Goal: Find specific page/section: Find specific page/section

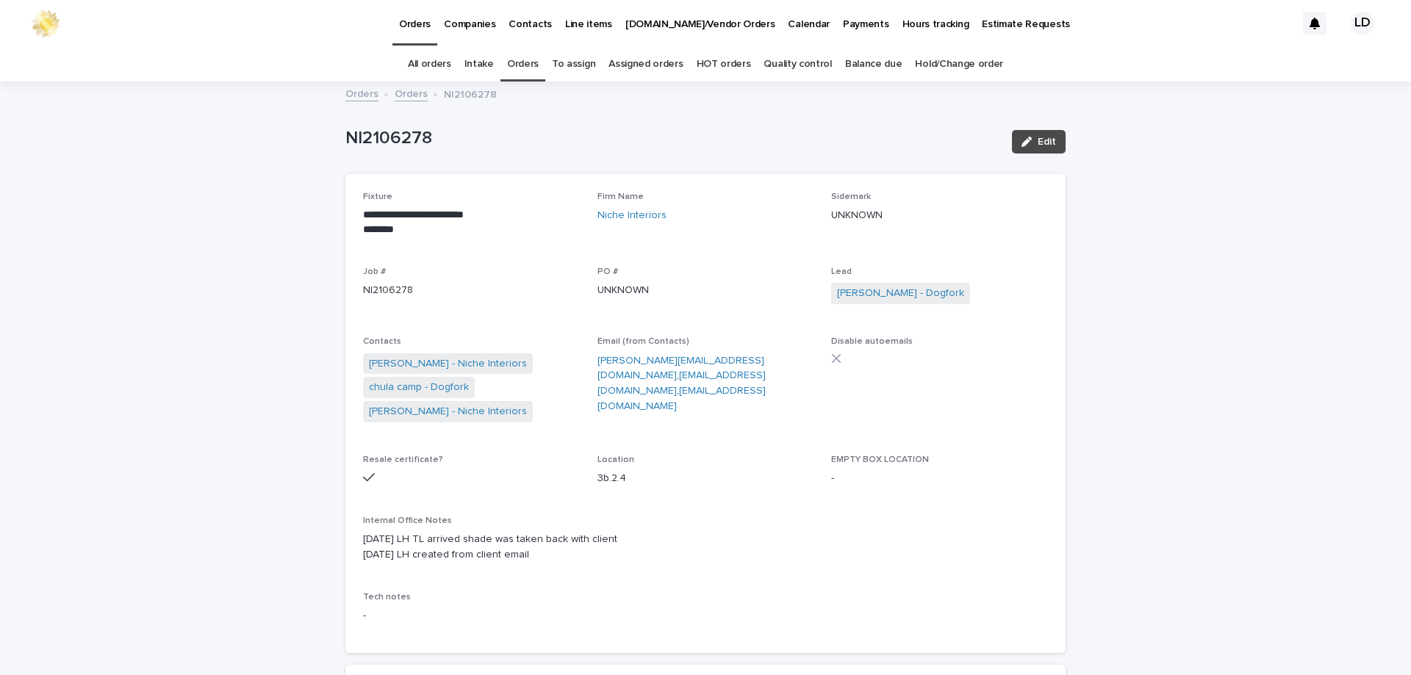
click at [519, 65] on link "Orders" at bounding box center [523, 64] width 32 height 35
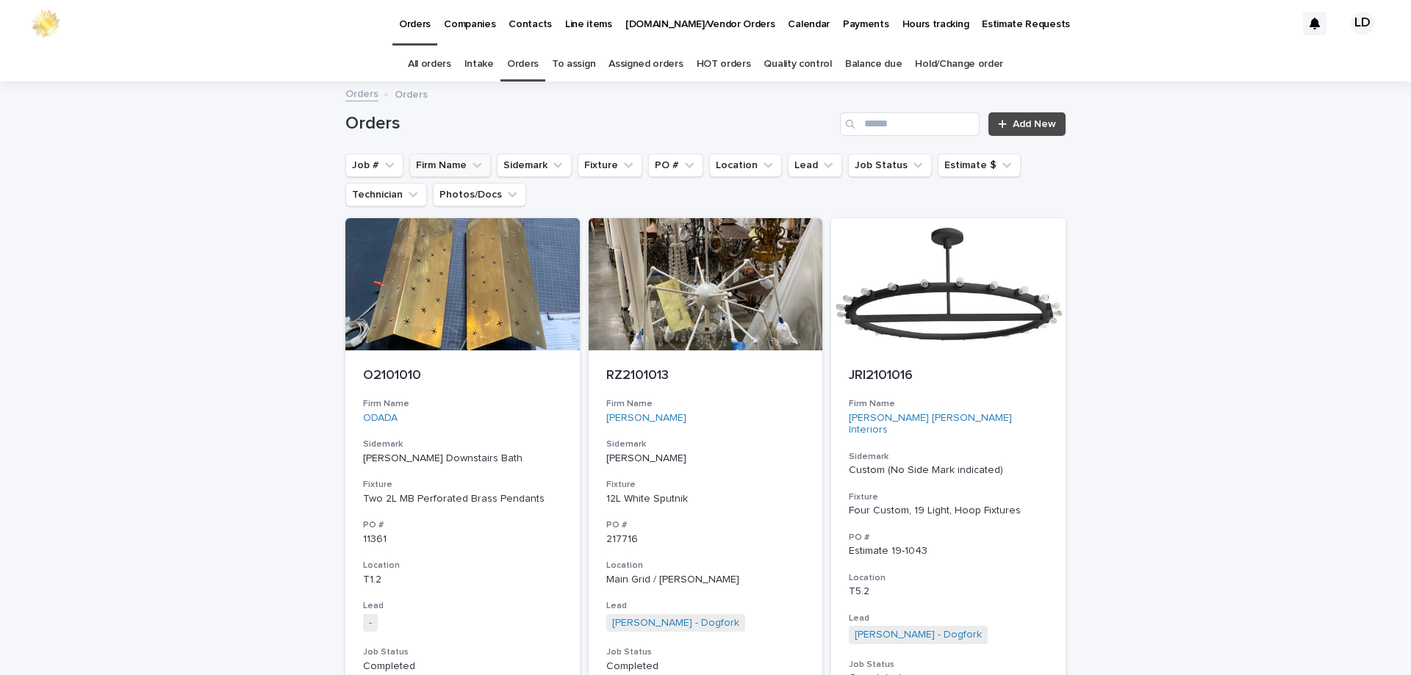
click at [470, 159] on icon "Firm Name" at bounding box center [477, 165] width 15 height 15
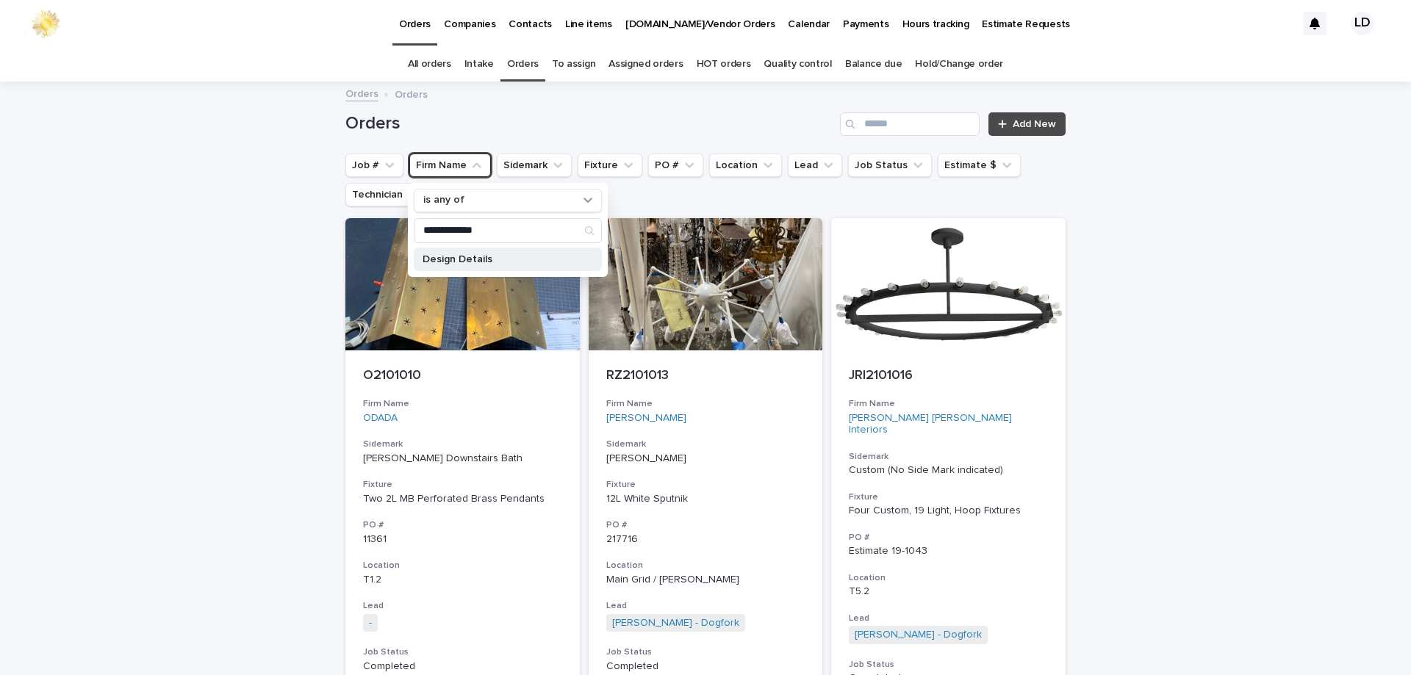
type input "**********"
click at [438, 261] on p "Design Details" at bounding box center [500, 259] width 156 height 10
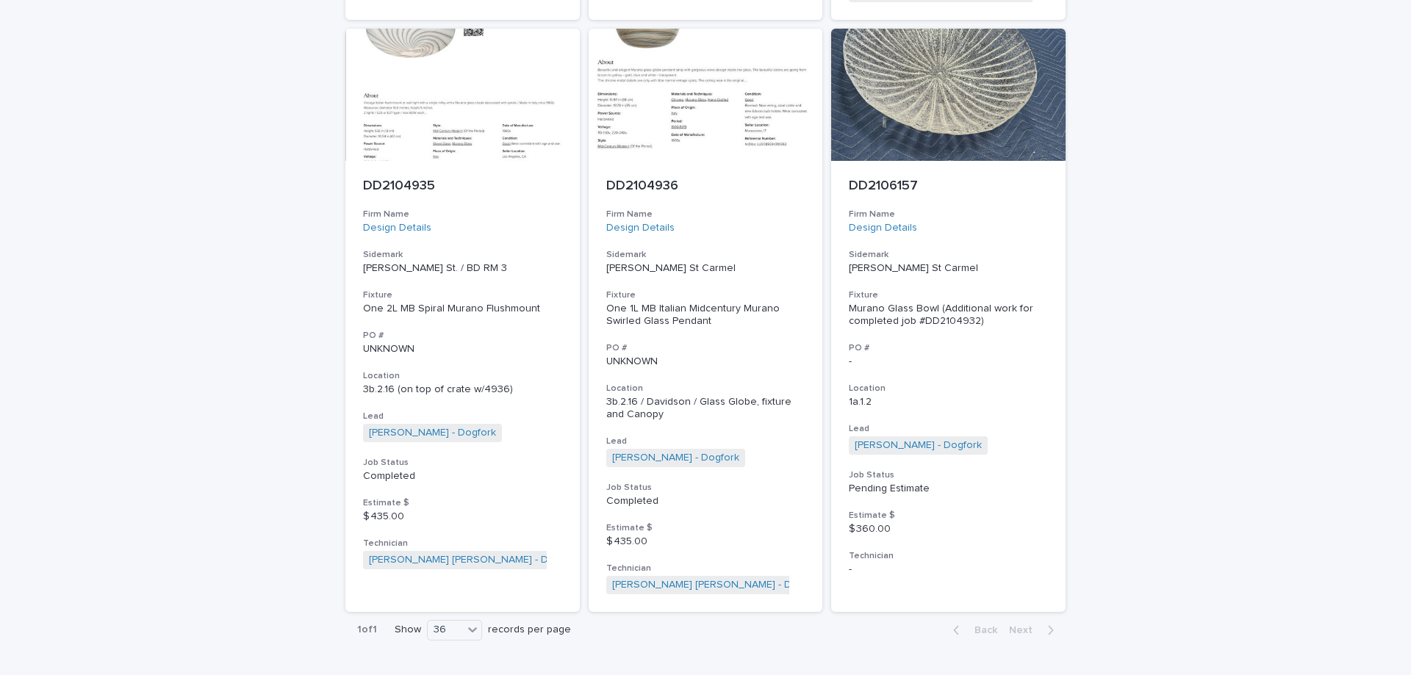
scroll to position [808, 0]
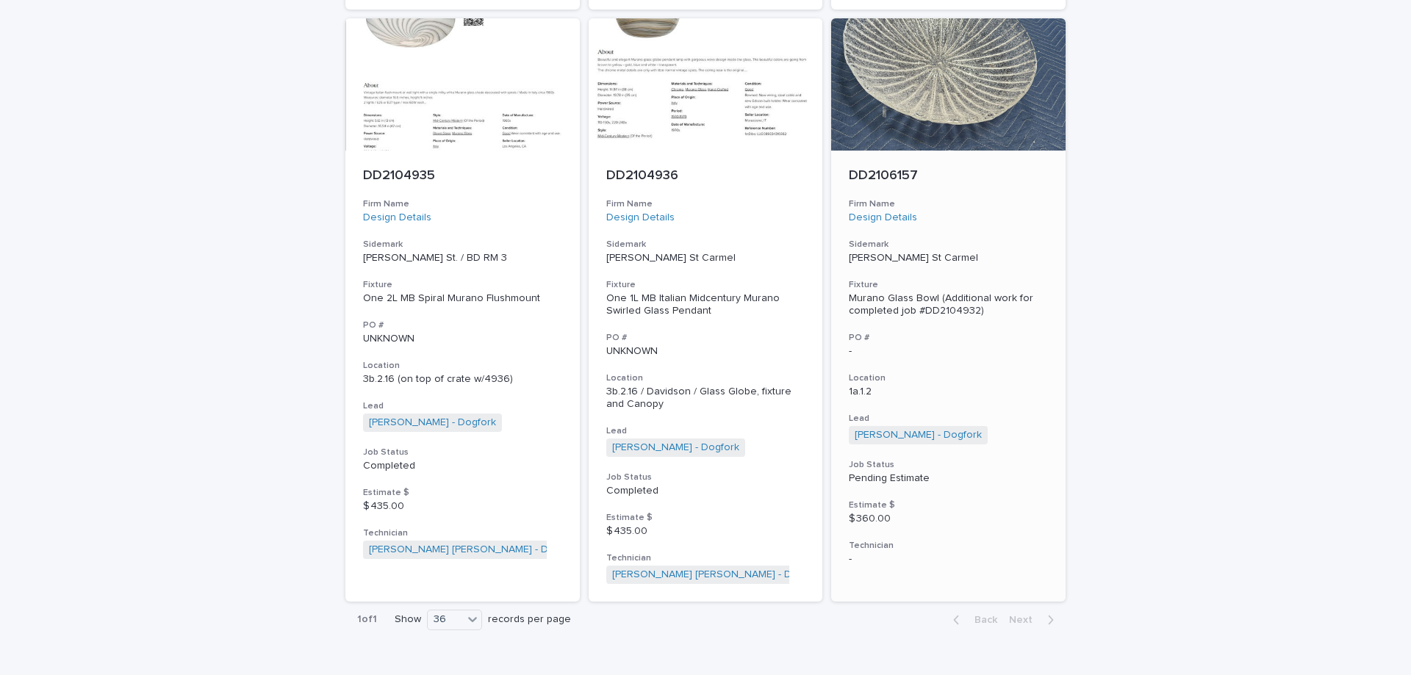
click at [999, 254] on div "DD2106157 Firm Name Design Details Sidemark [PERSON_NAME] [GEOGRAPHIC_DATA] Fix…" at bounding box center [948, 367] width 234 height 433
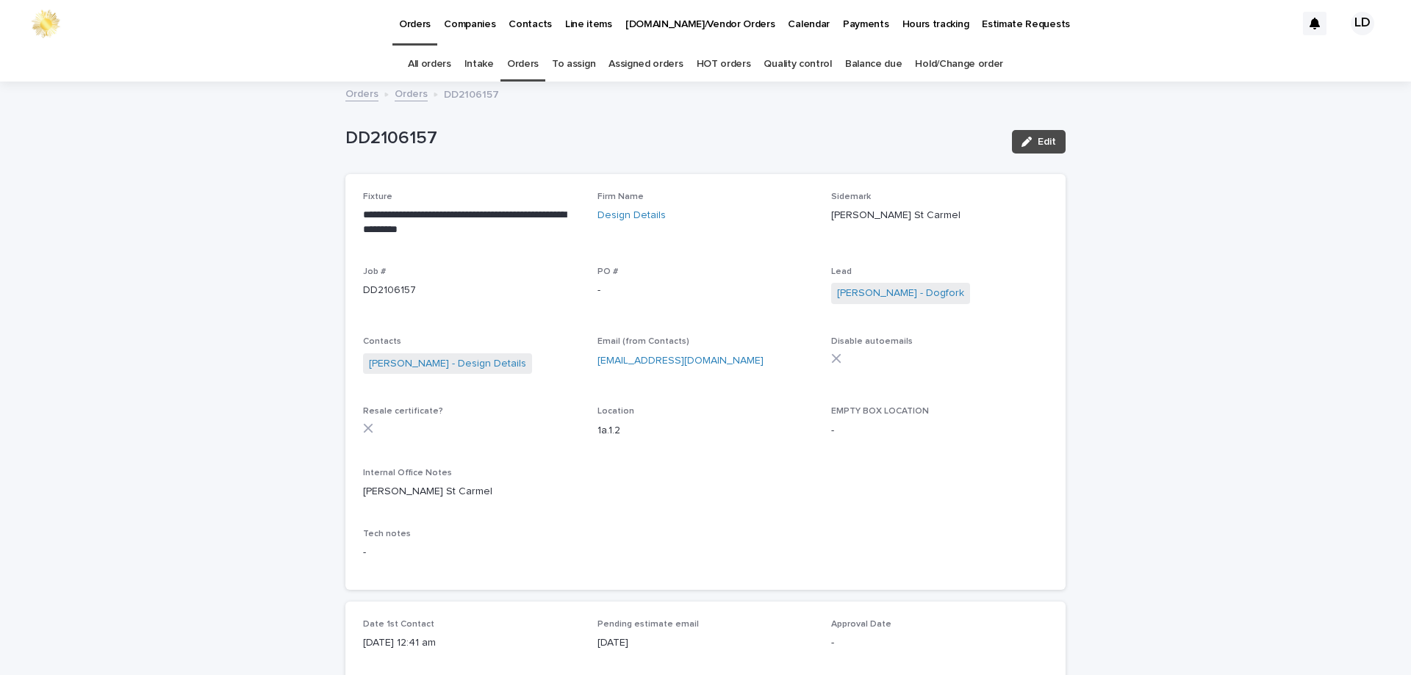
click at [404, 98] on link "Orders" at bounding box center [411, 92] width 33 height 17
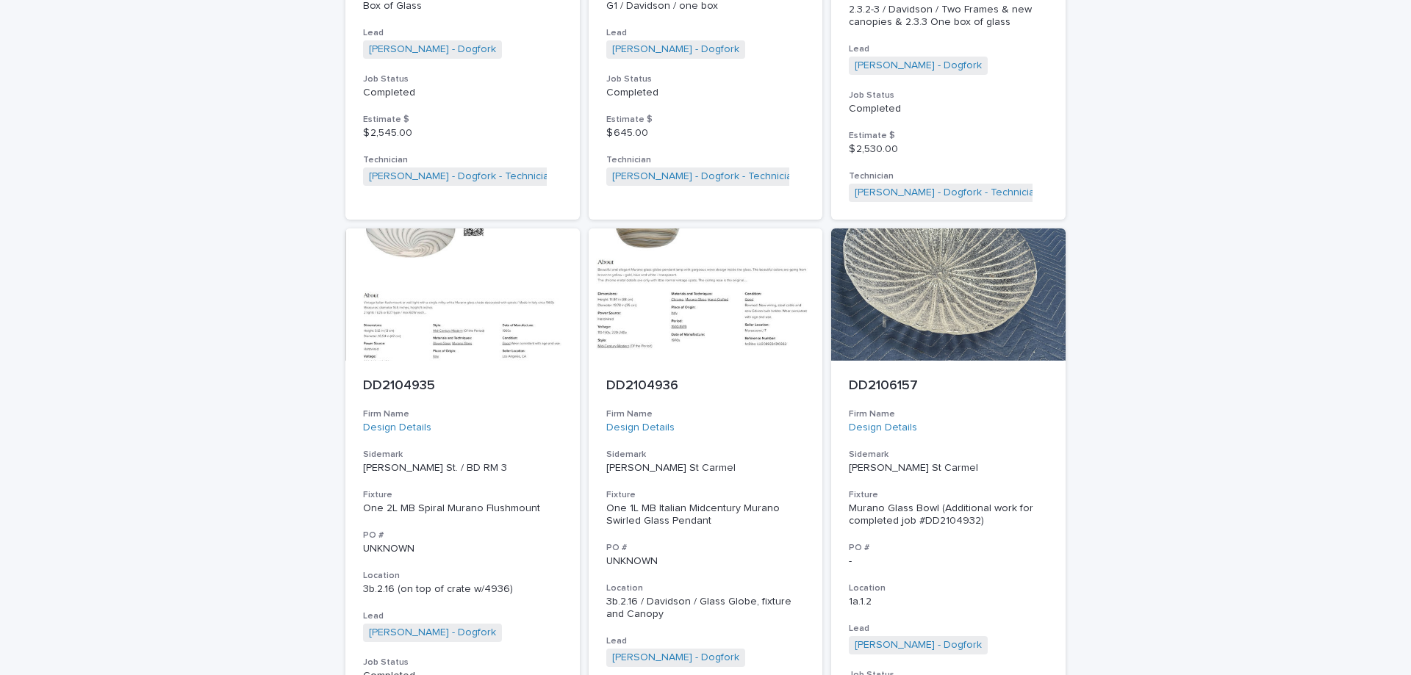
scroll to position [635, 0]
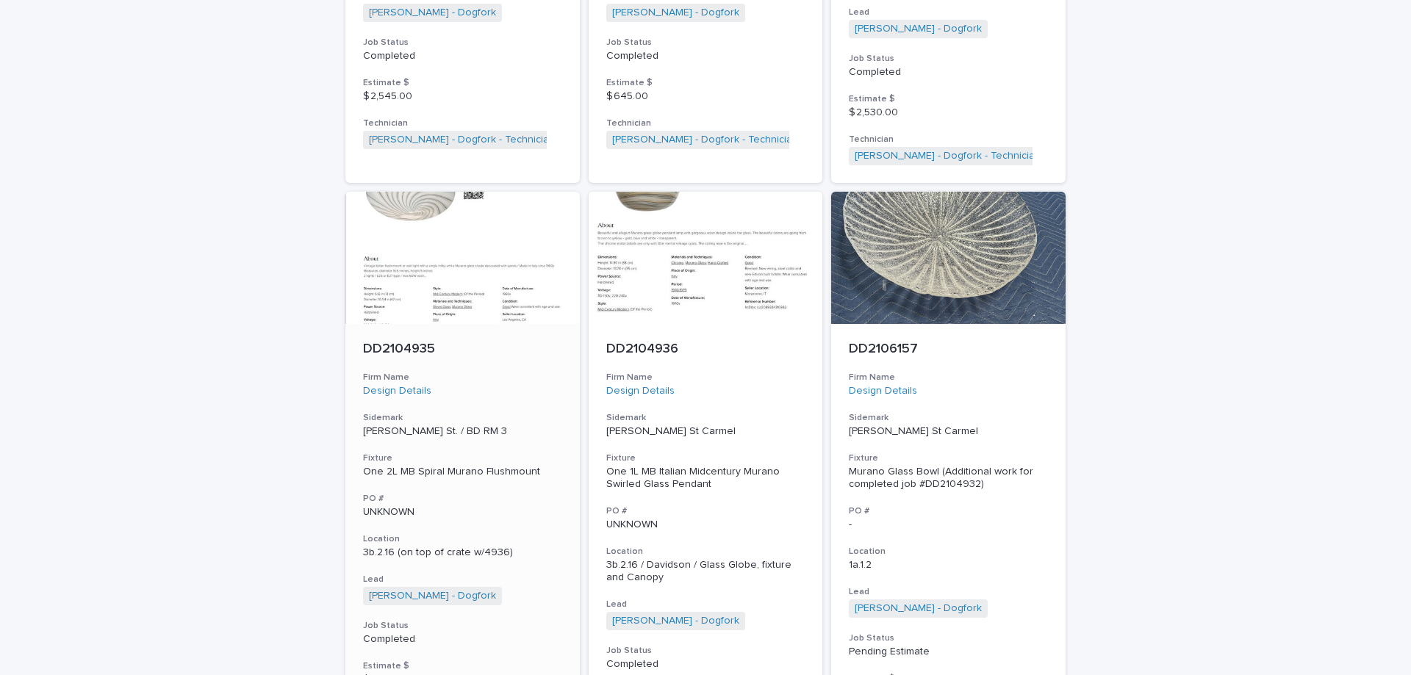
click at [485, 372] on div "Firm Name Design Details" at bounding box center [462, 385] width 199 height 26
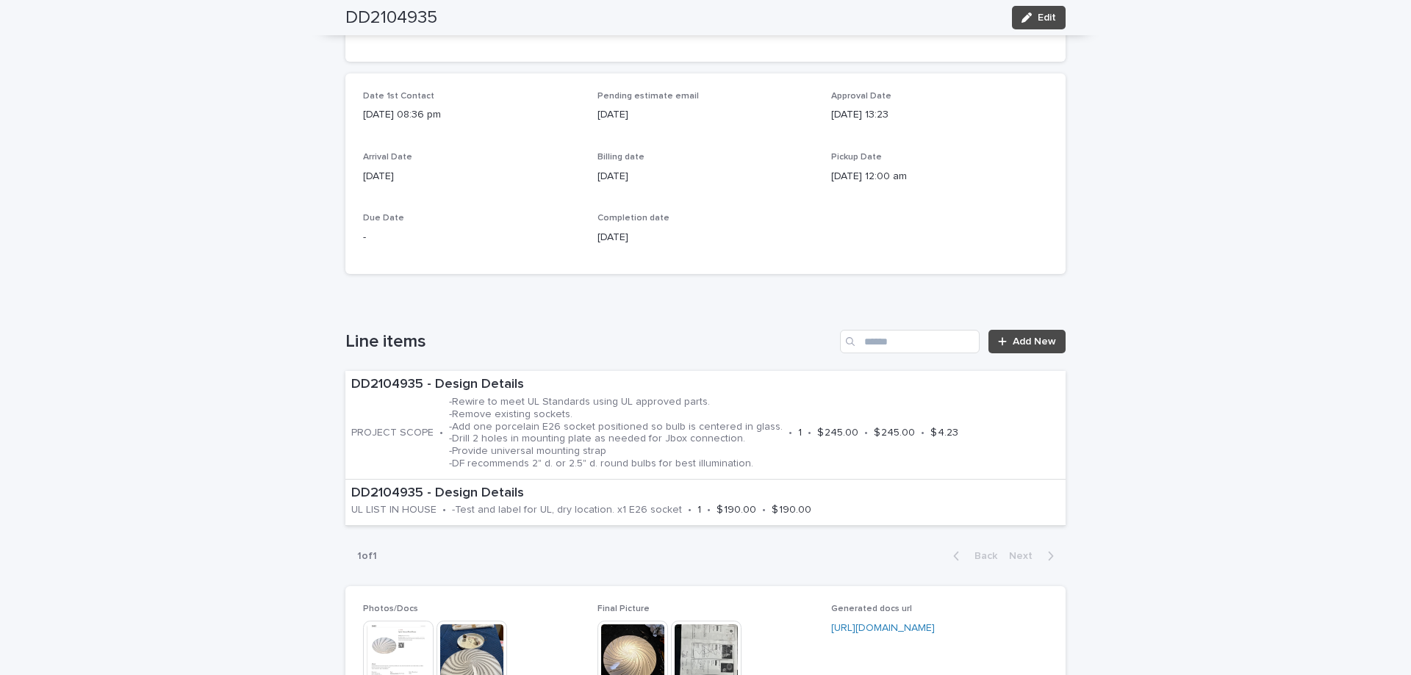
scroll to position [661, 0]
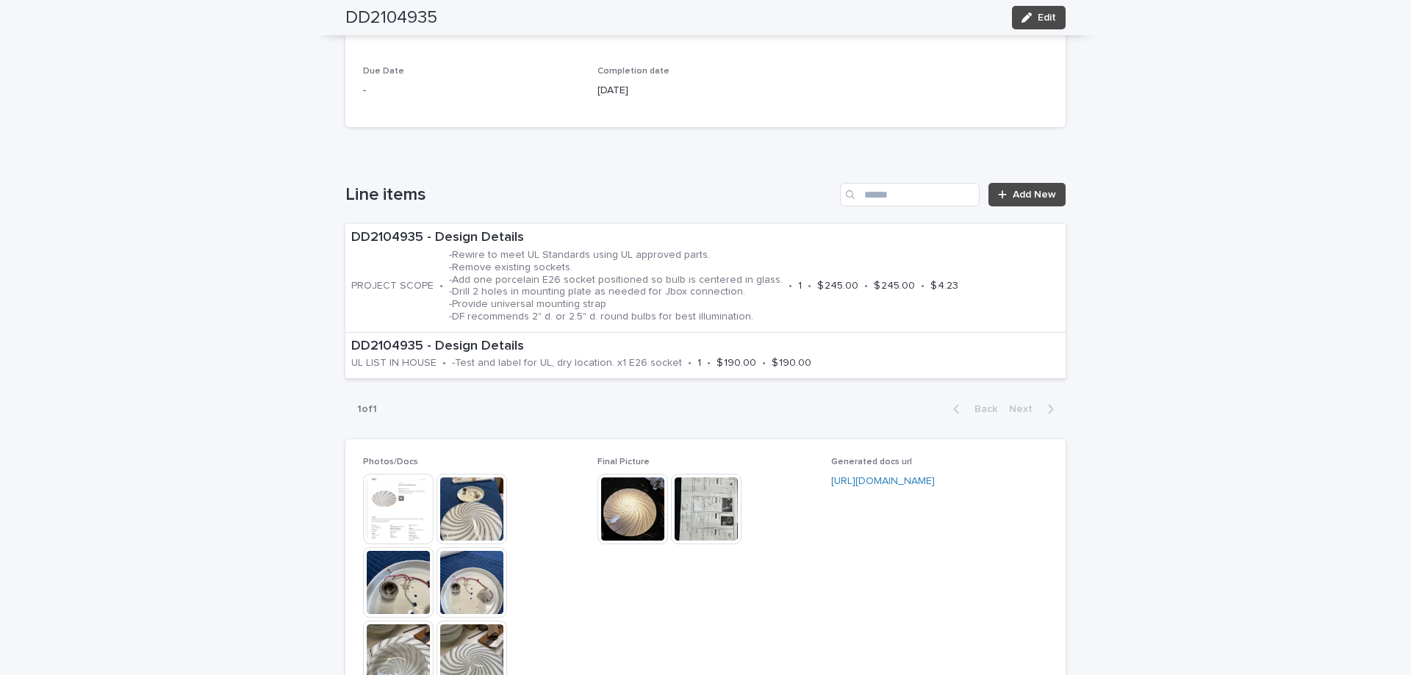
click at [710, 521] on img at bounding box center [706, 509] width 71 height 71
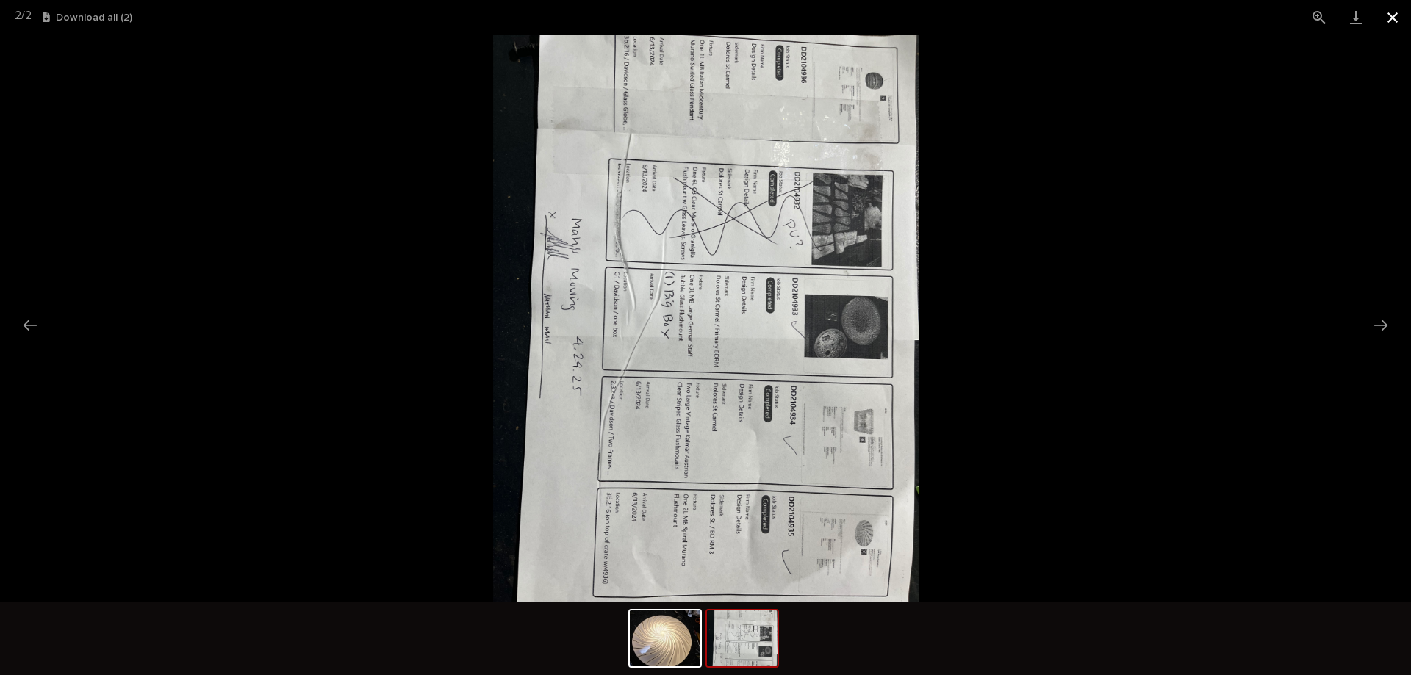
click at [1387, 15] on button "Close gallery" at bounding box center [1392, 17] width 37 height 35
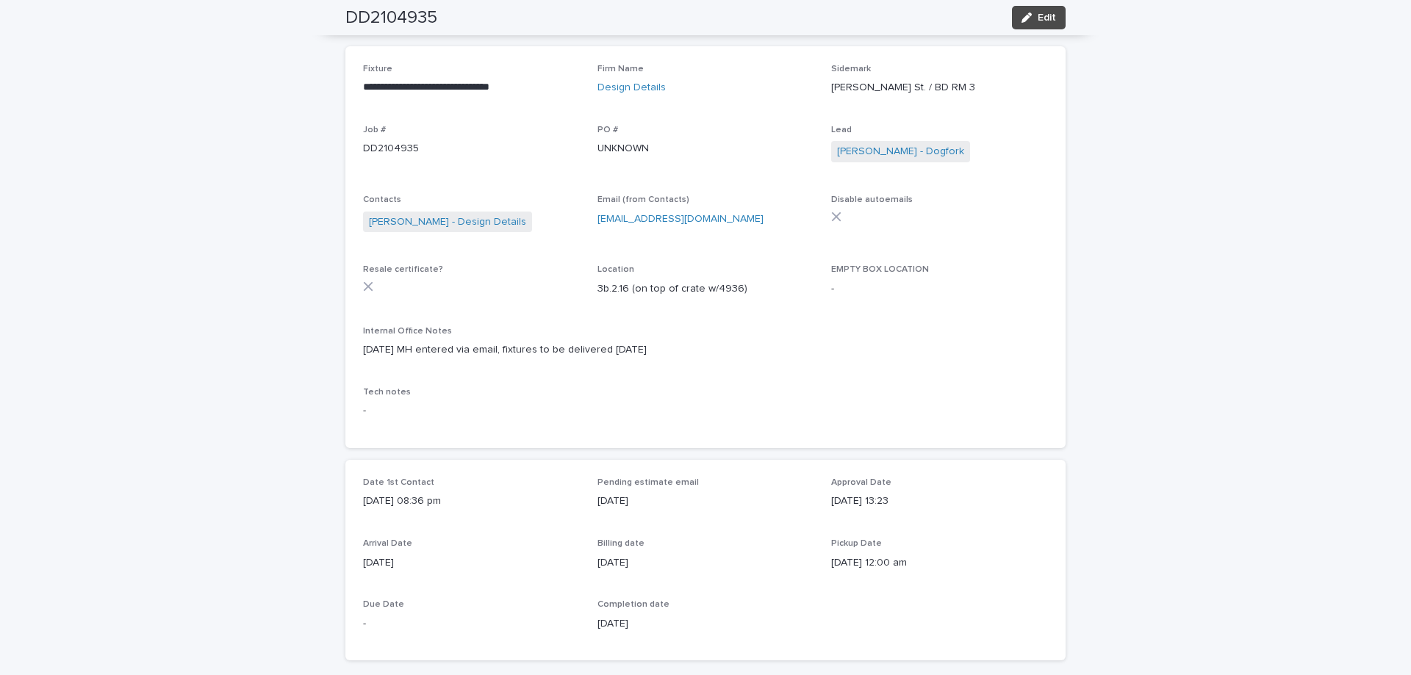
scroll to position [0, 0]
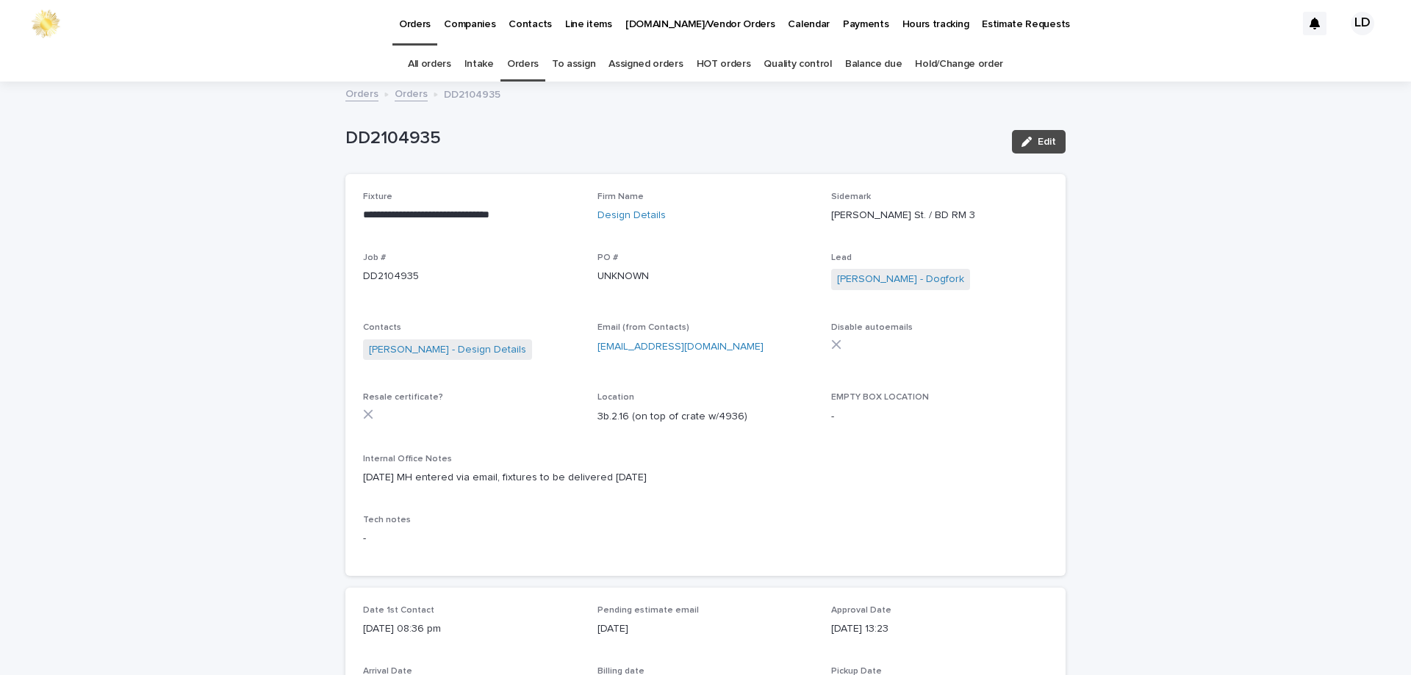
click at [524, 65] on link "Orders" at bounding box center [523, 64] width 32 height 35
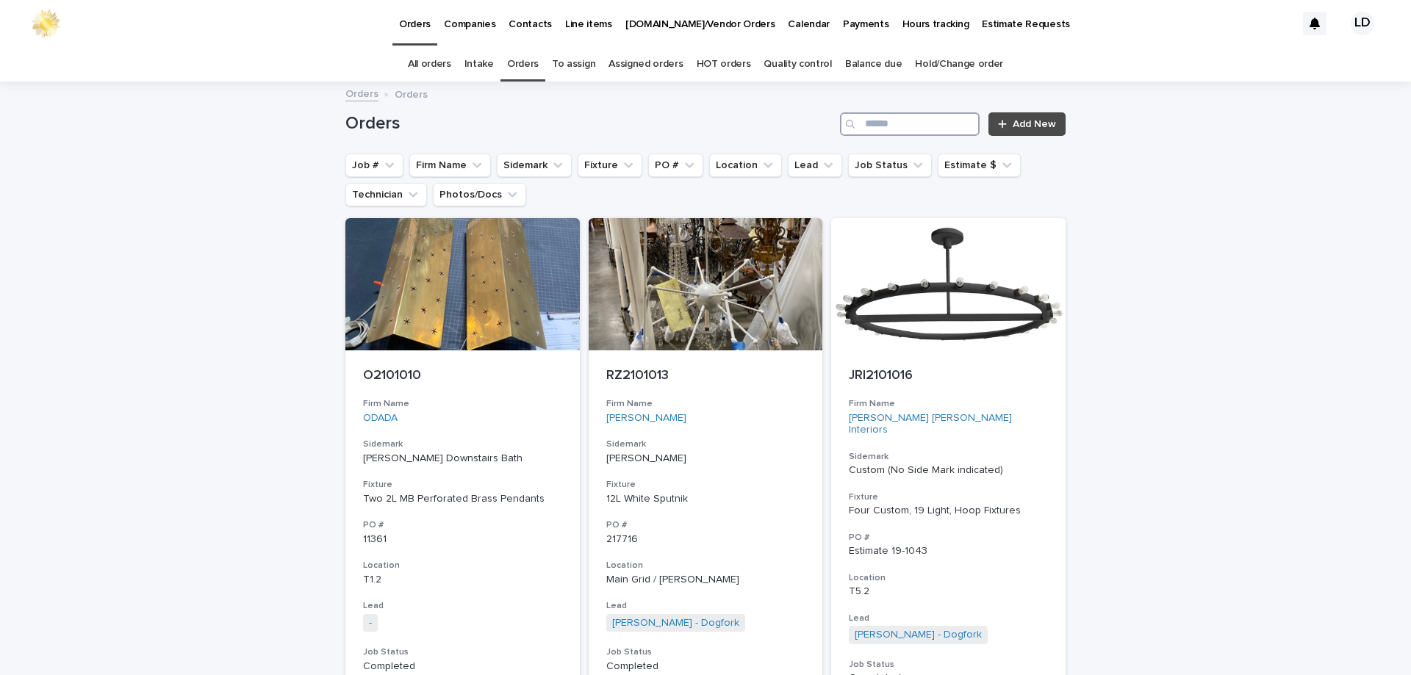
click at [913, 129] on input "Search" at bounding box center [910, 124] width 140 height 24
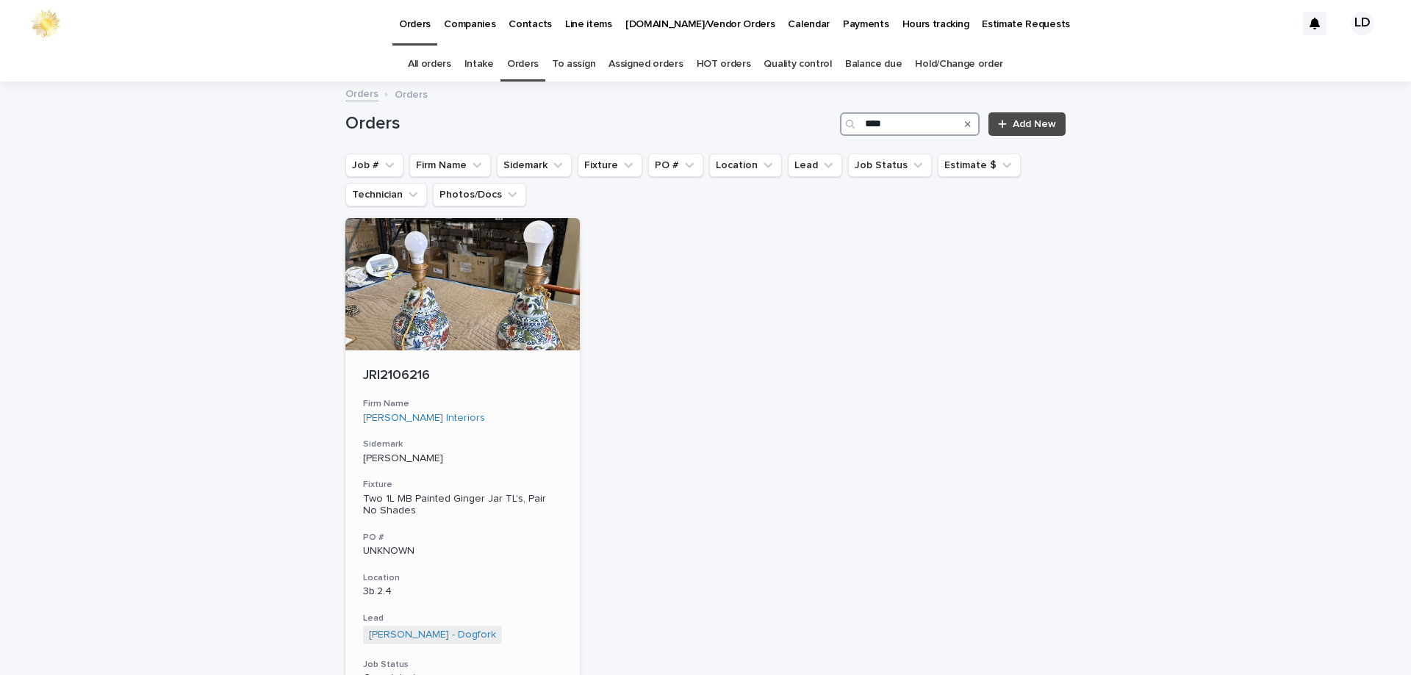
type input "****"
click at [528, 423] on div "[PERSON_NAME] Interiors" at bounding box center [462, 418] width 199 height 12
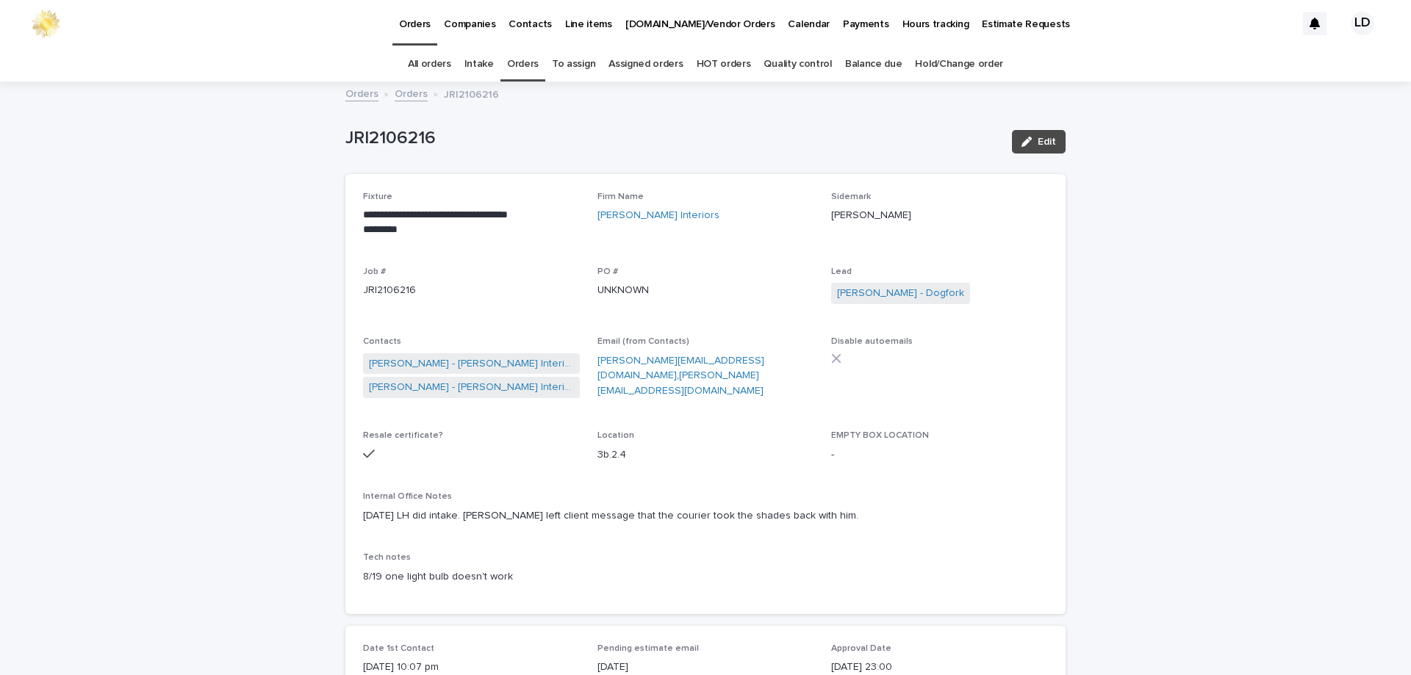
click at [524, 62] on link "Orders" at bounding box center [523, 64] width 32 height 35
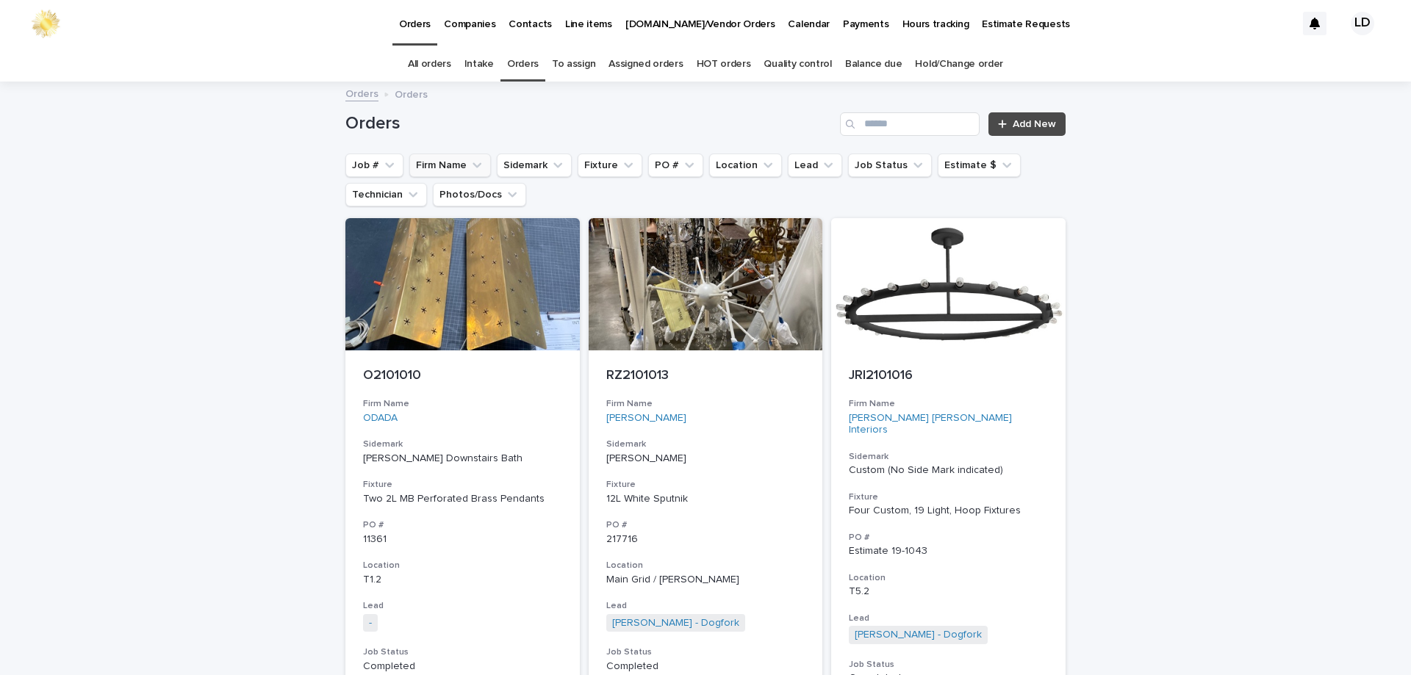
click at [436, 162] on button "Firm Name" at bounding box center [450, 166] width 82 height 24
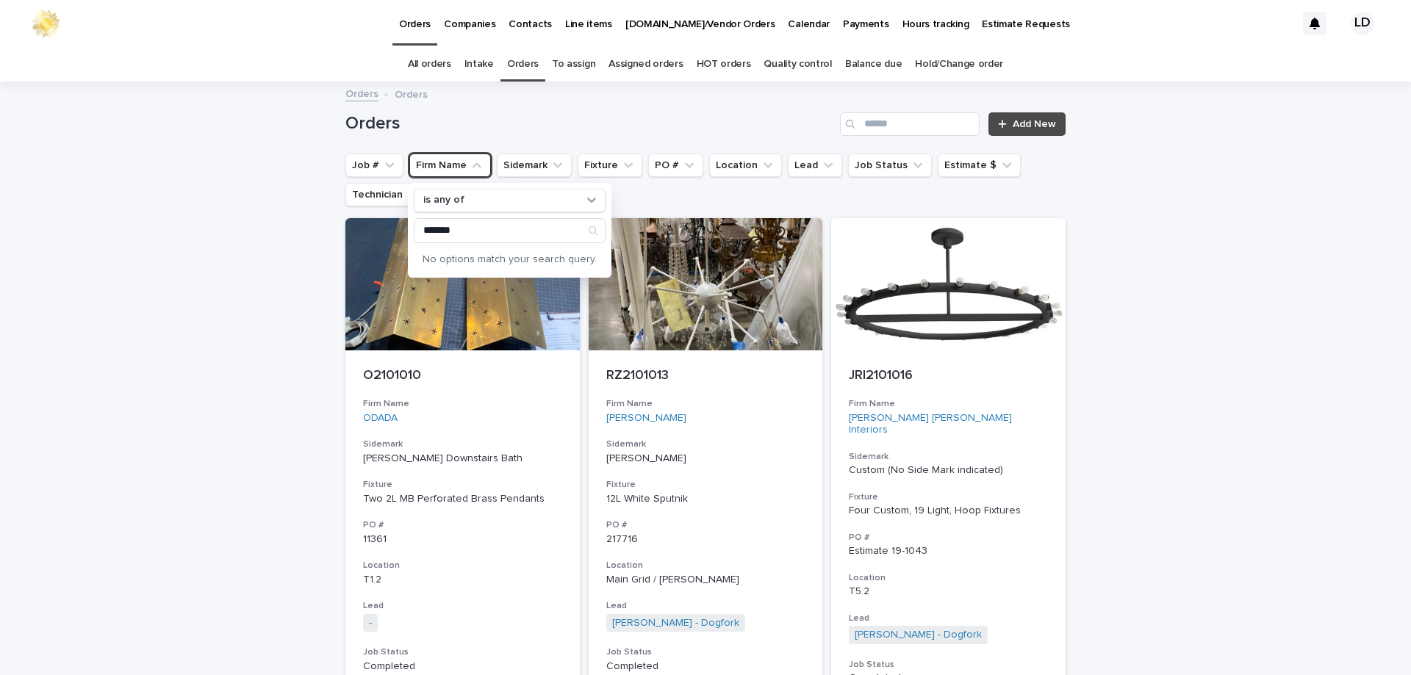
type input "*******"
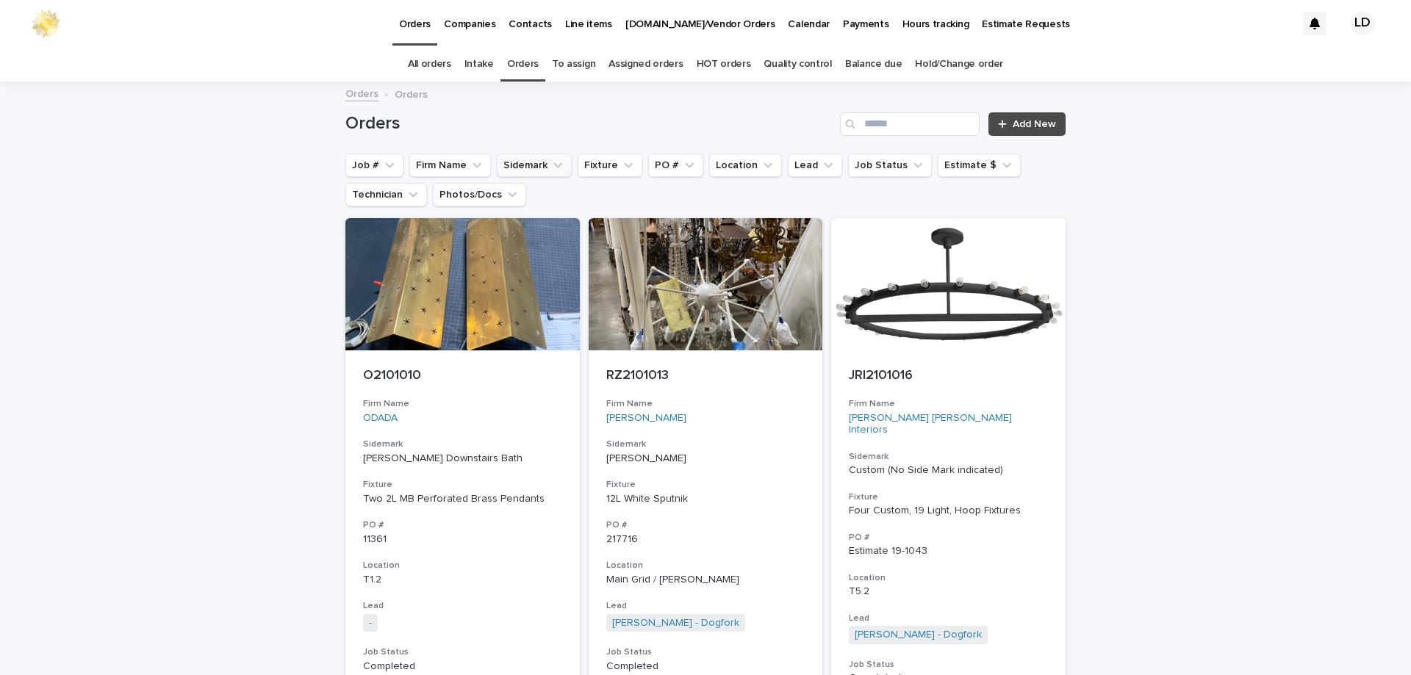
click at [533, 166] on button "Sidemark" at bounding box center [534, 166] width 75 height 24
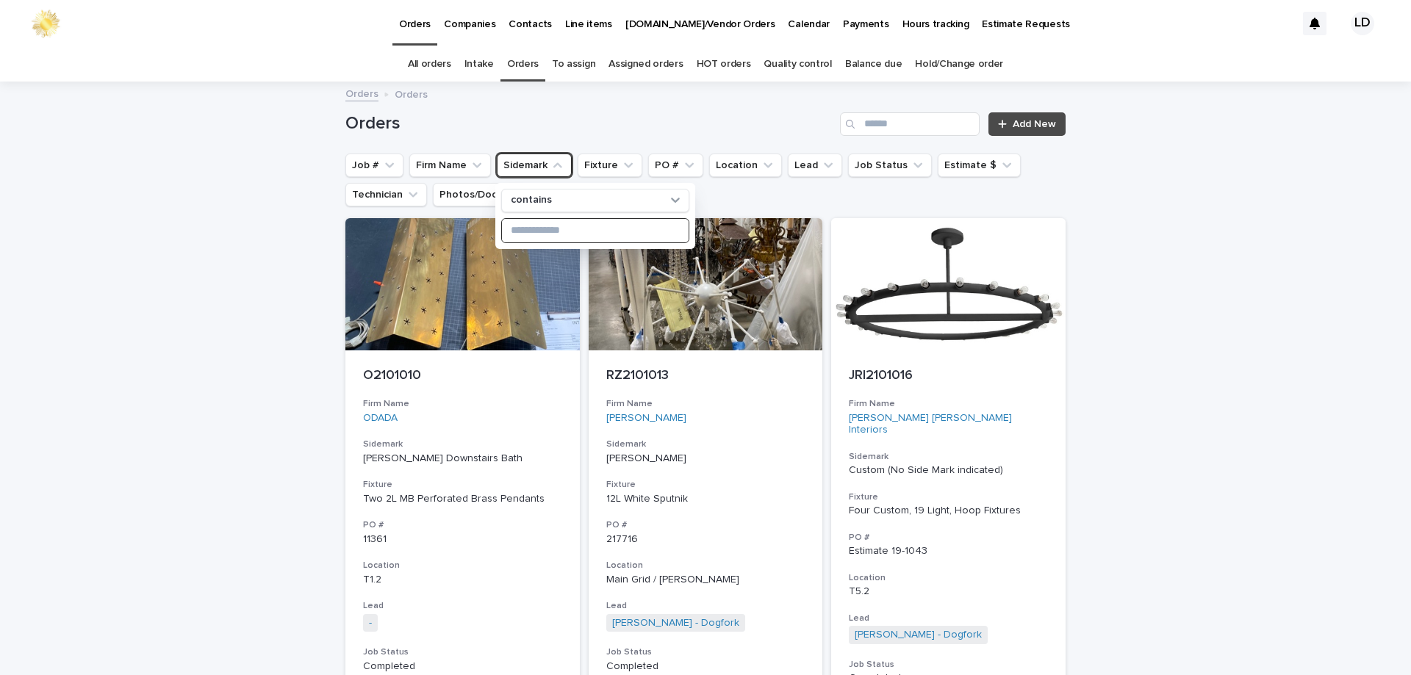
paste input "**********"
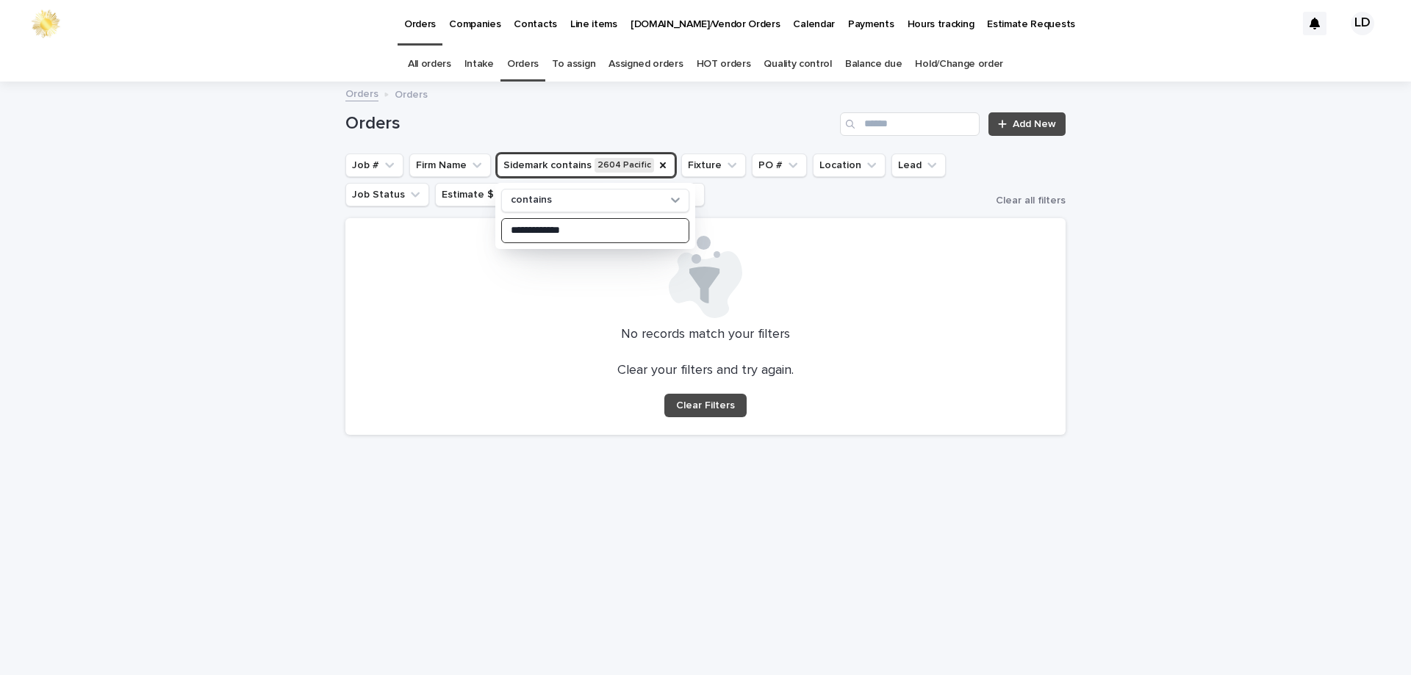
drag, startPoint x: 595, startPoint y: 232, endPoint x: 484, endPoint y: 226, distance: 111.1
click at [484, 226] on div "**********" at bounding box center [705, 265] width 720 height 364
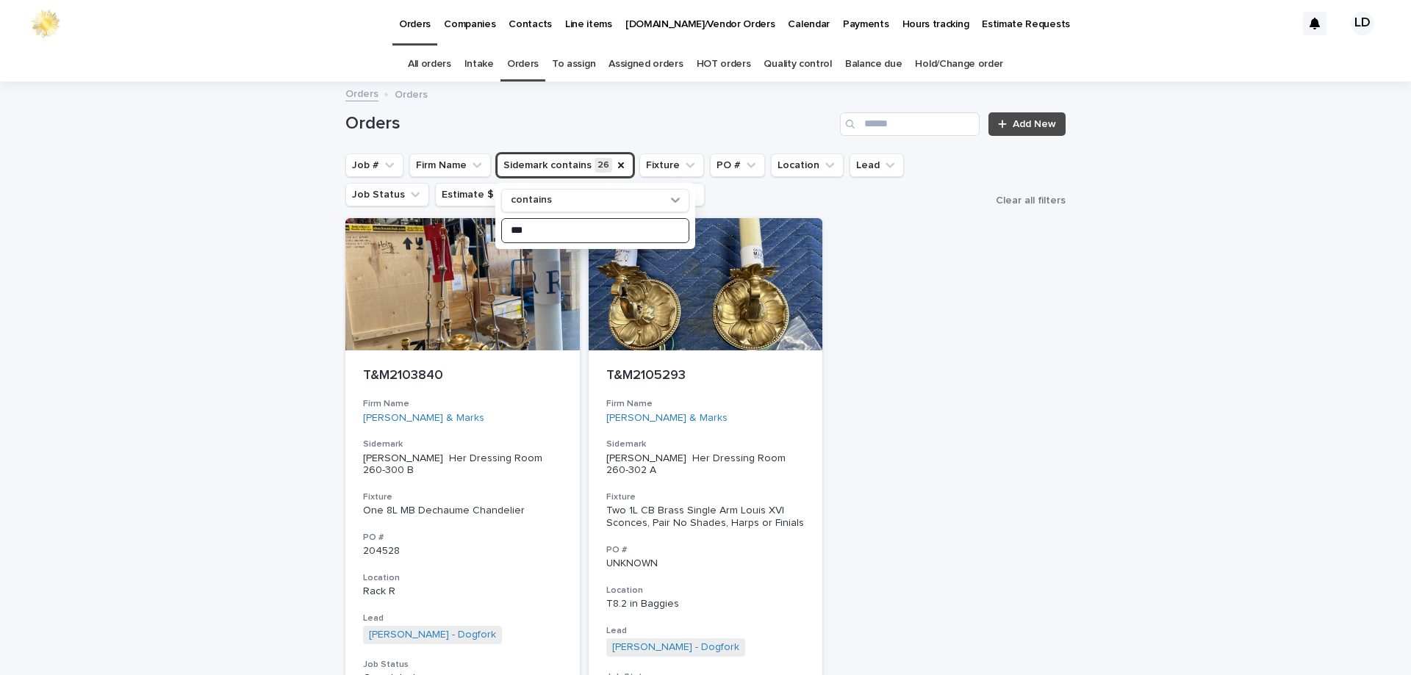
type input "*"
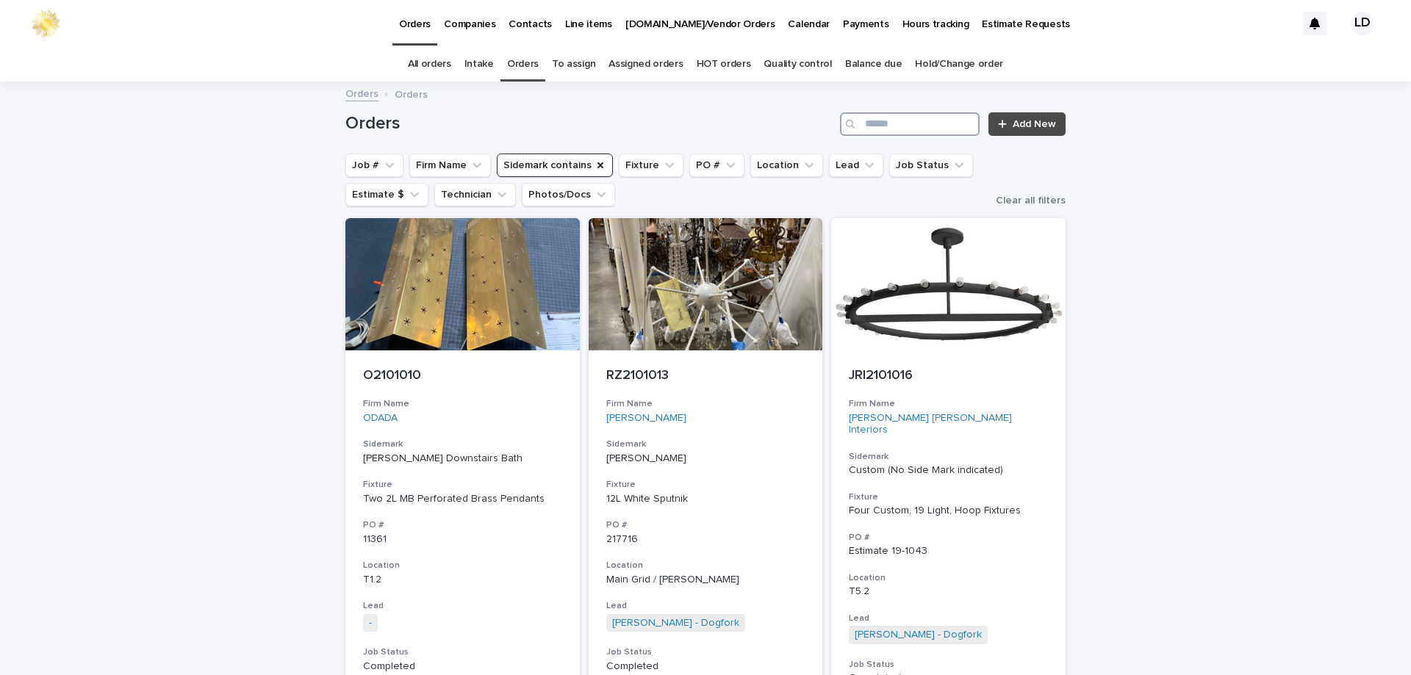
click at [904, 126] on input "Search" at bounding box center [910, 124] width 140 height 24
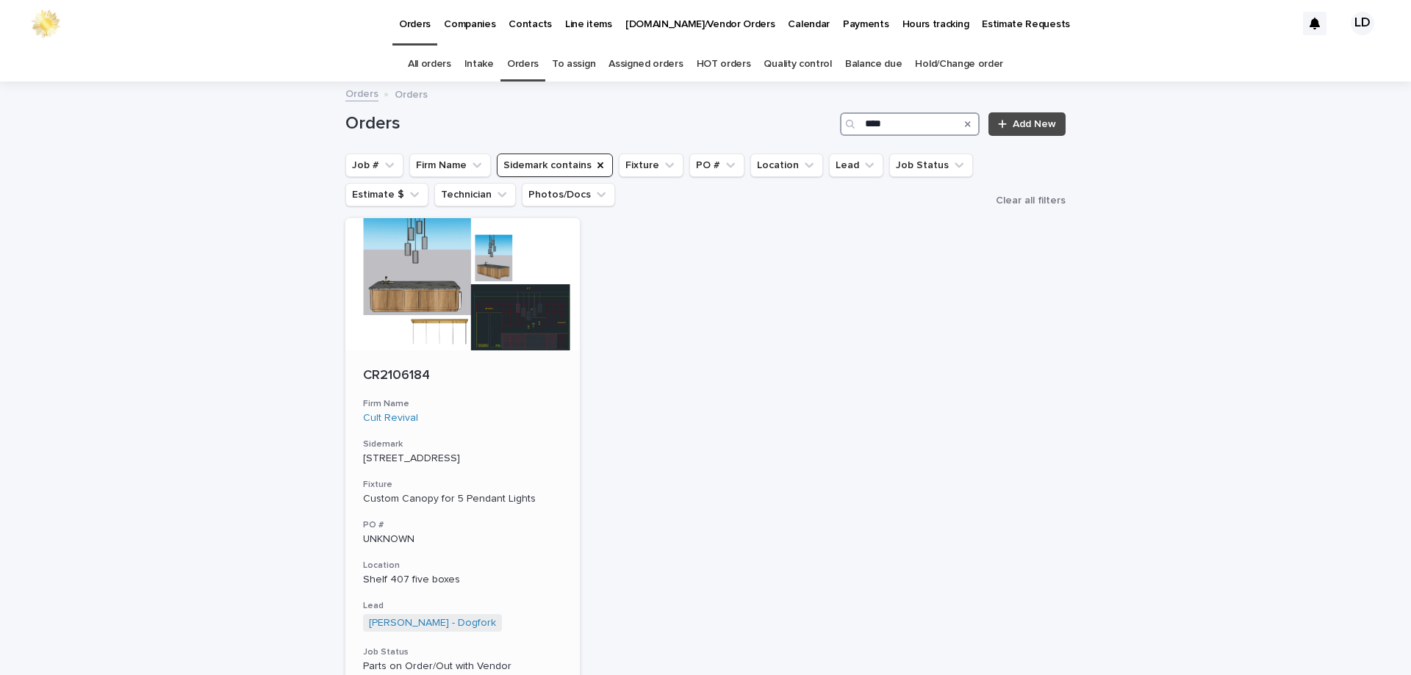
type input "****"
click at [490, 406] on h3 "Firm Name" at bounding box center [462, 404] width 199 height 12
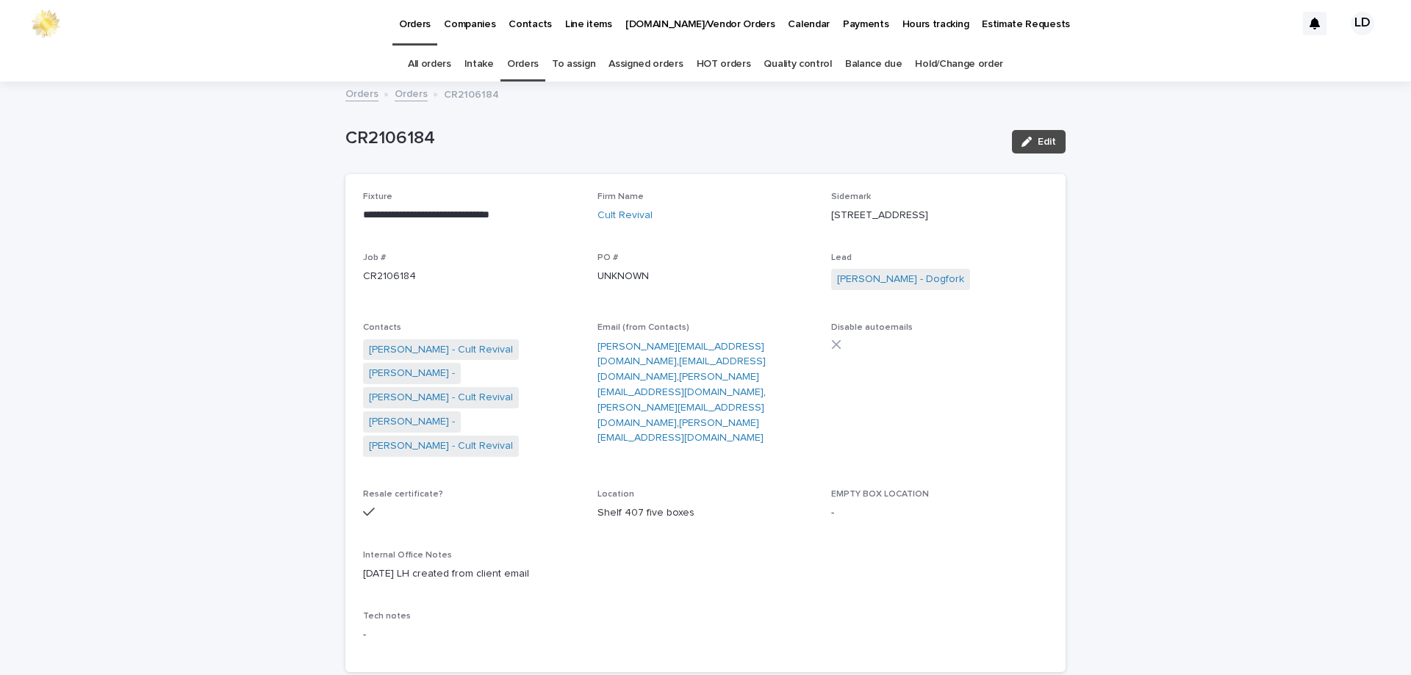
click at [517, 69] on link "Orders" at bounding box center [523, 64] width 32 height 35
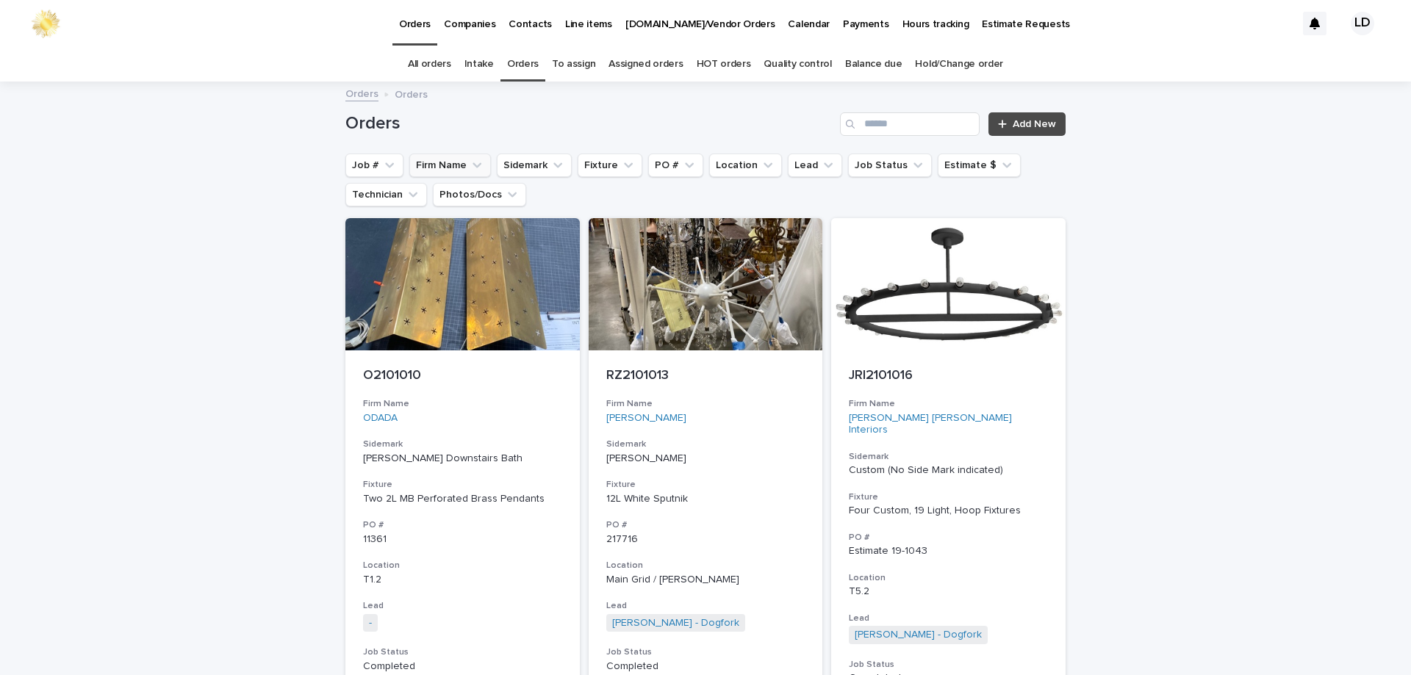
click at [461, 163] on button "Firm Name" at bounding box center [450, 166] width 82 height 24
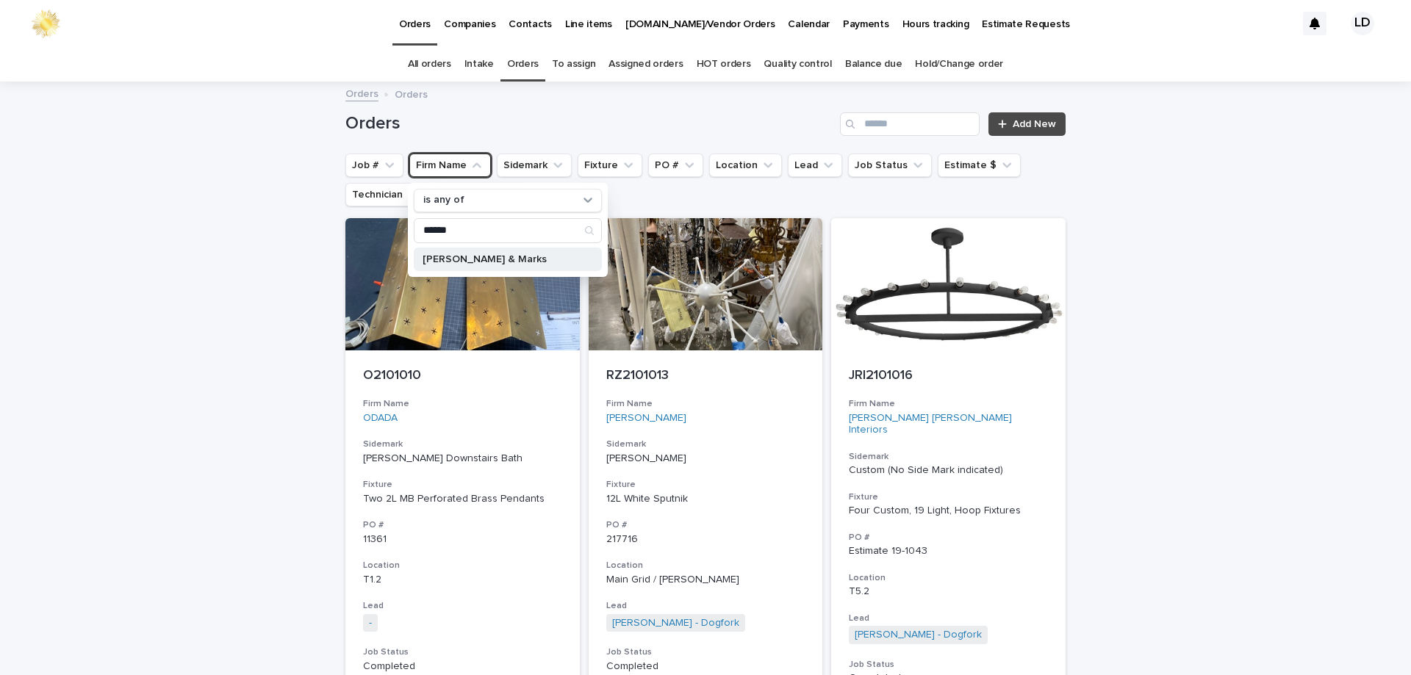
type input "******"
click at [478, 266] on div "[PERSON_NAME] & Marks" at bounding box center [508, 260] width 188 height 24
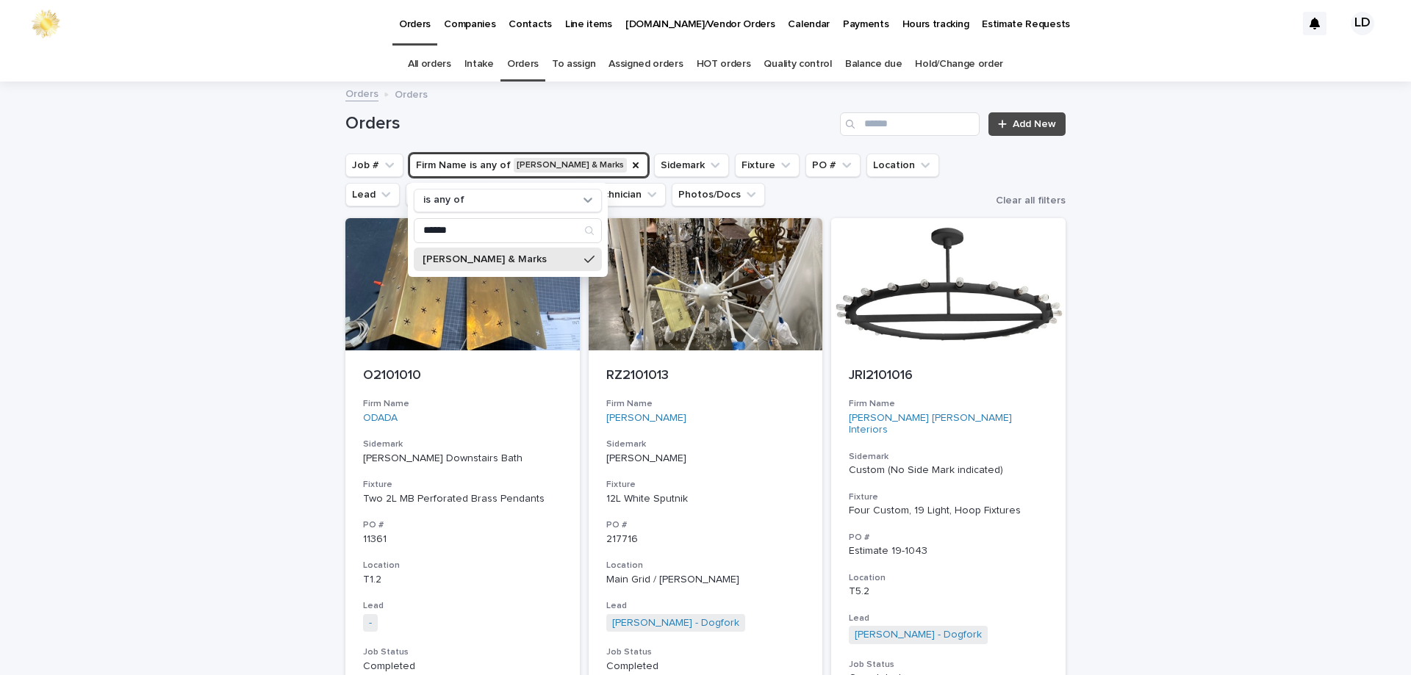
click at [708, 172] on icon "Sidemark" at bounding box center [715, 165] width 15 height 15
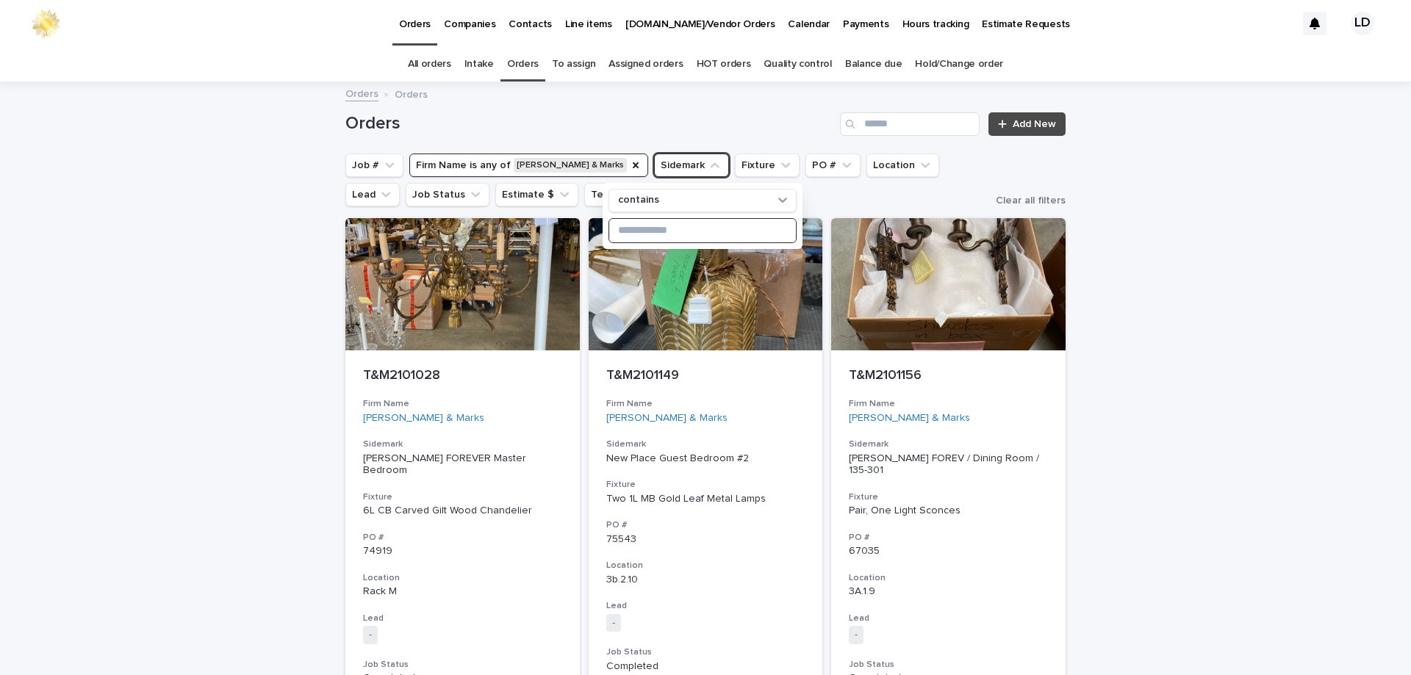
click at [645, 226] on input at bounding box center [702, 231] width 187 height 24
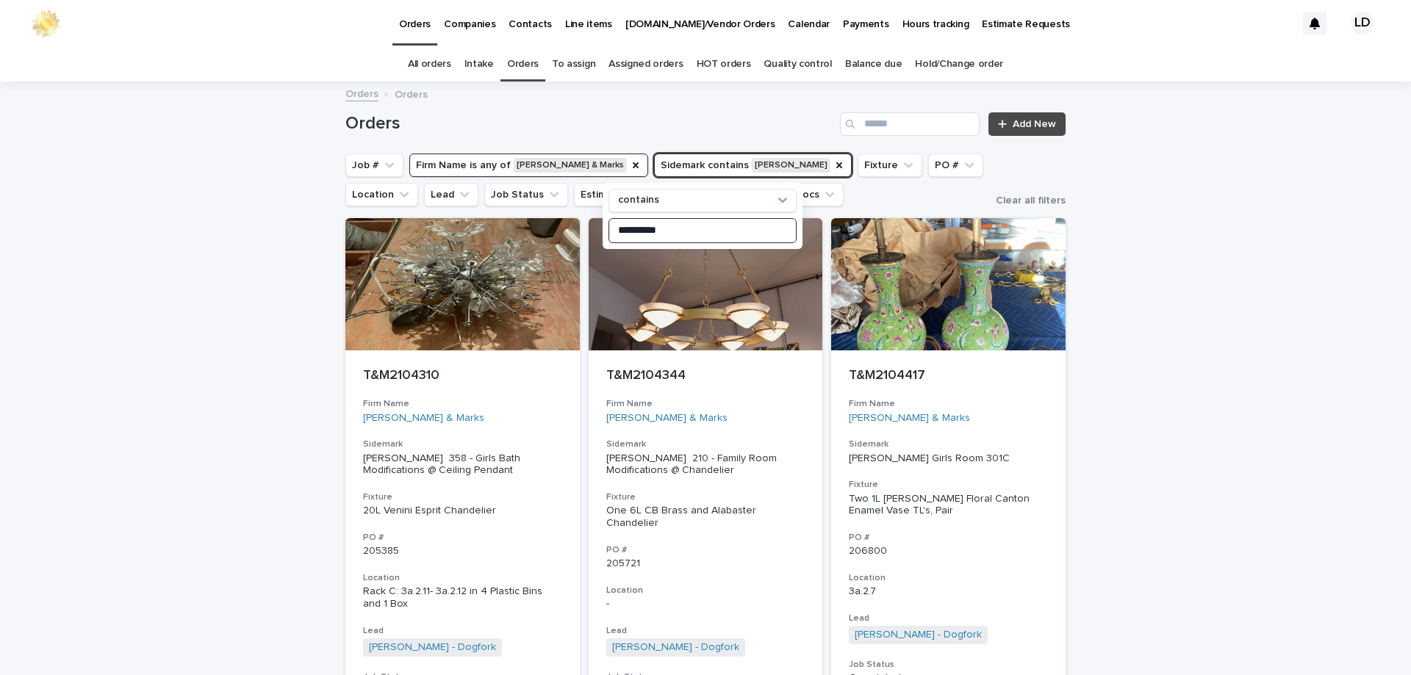
type input "**********"
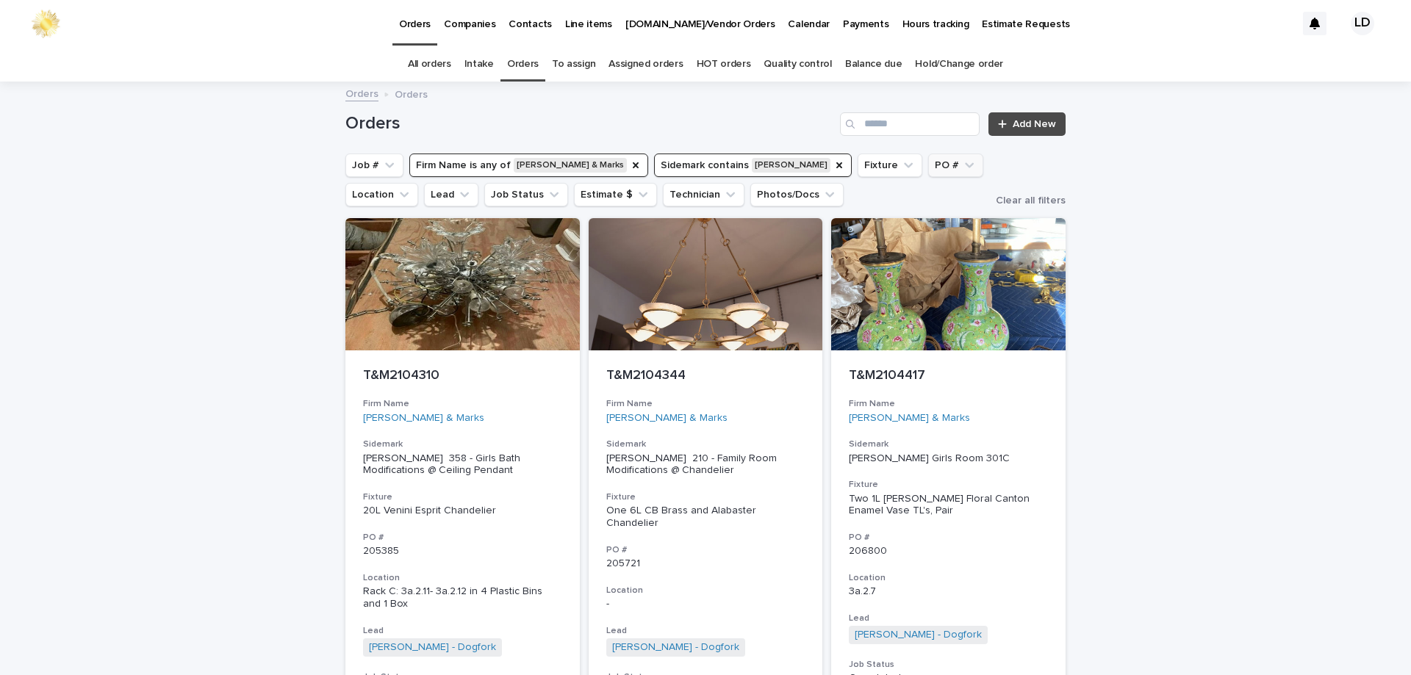
click at [965, 164] on icon "PO #" at bounding box center [969, 164] width 9 height 5
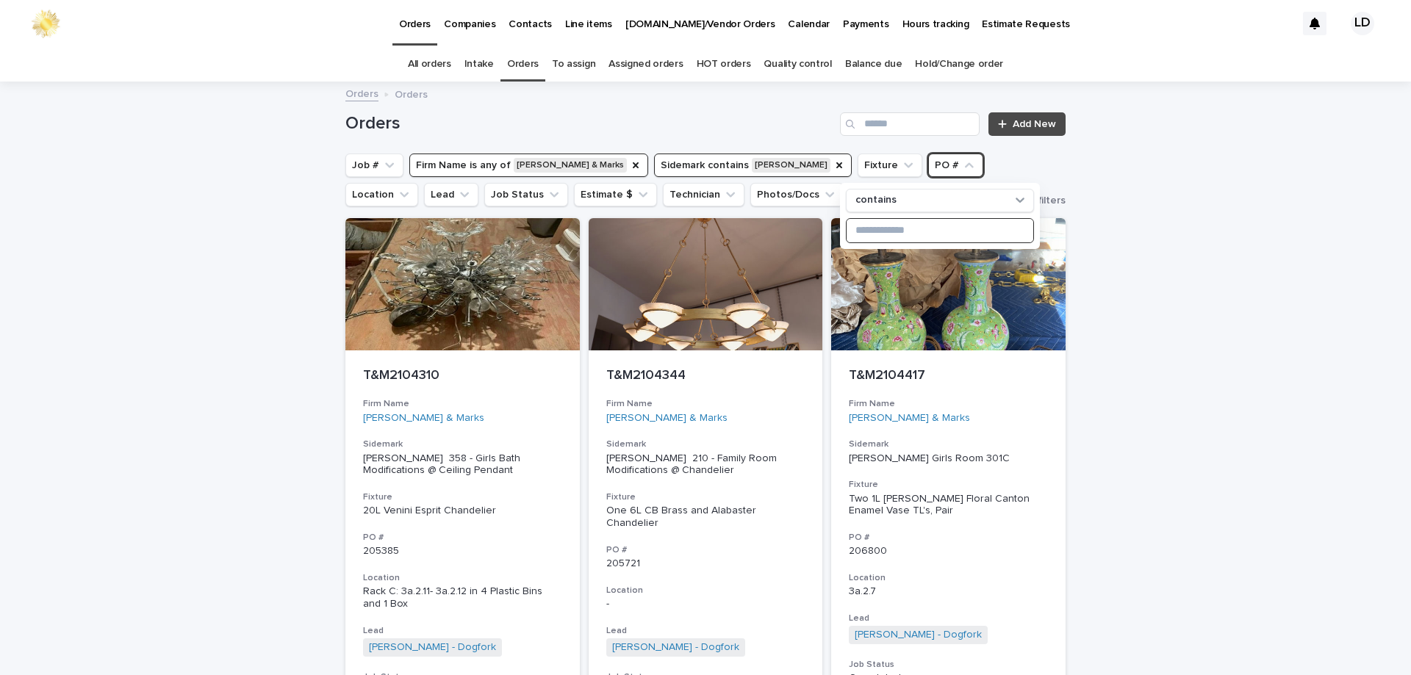
paste input "******"
type input "******"
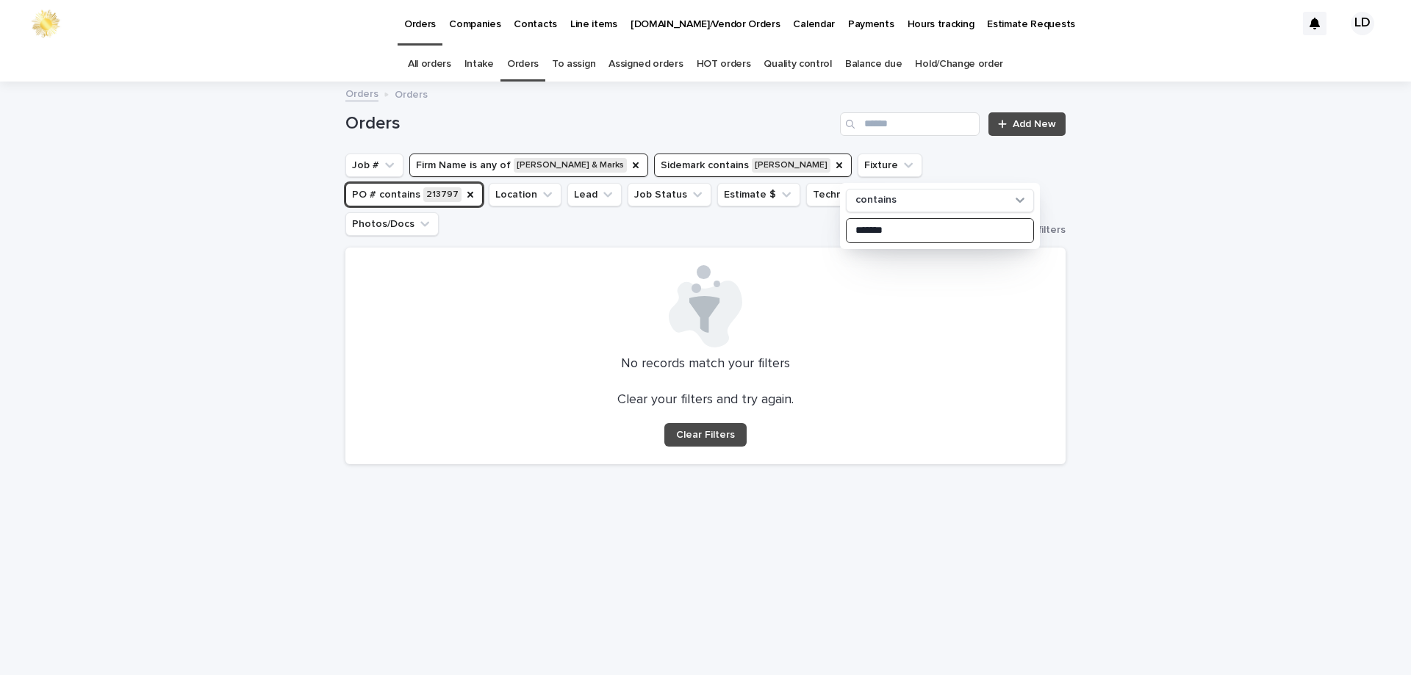
drag, startPoint x: 916, startPoint y: 226, endPoint x: 847, endPoint y: 222, distance: 69.2
click at [847, 222] on input "******" at bounding box center [939, 231] width 187 height 24
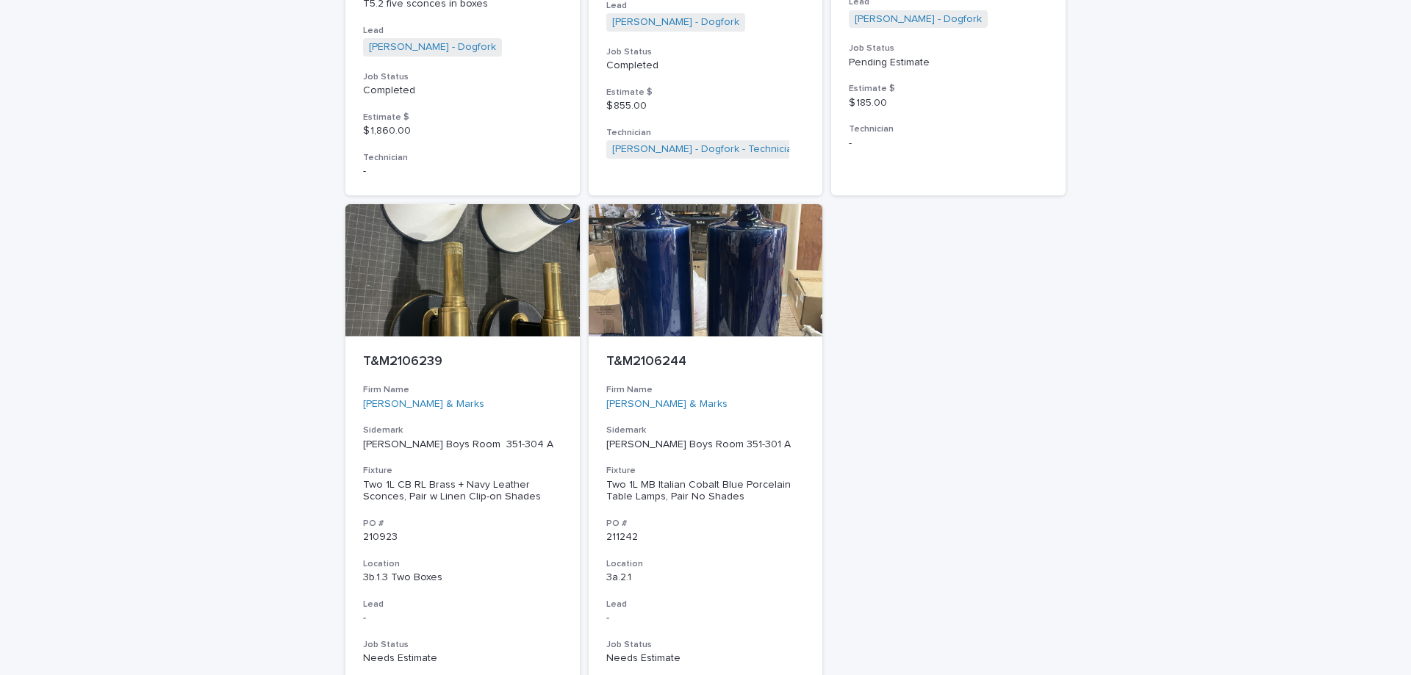
scroll to position [1249, 0]
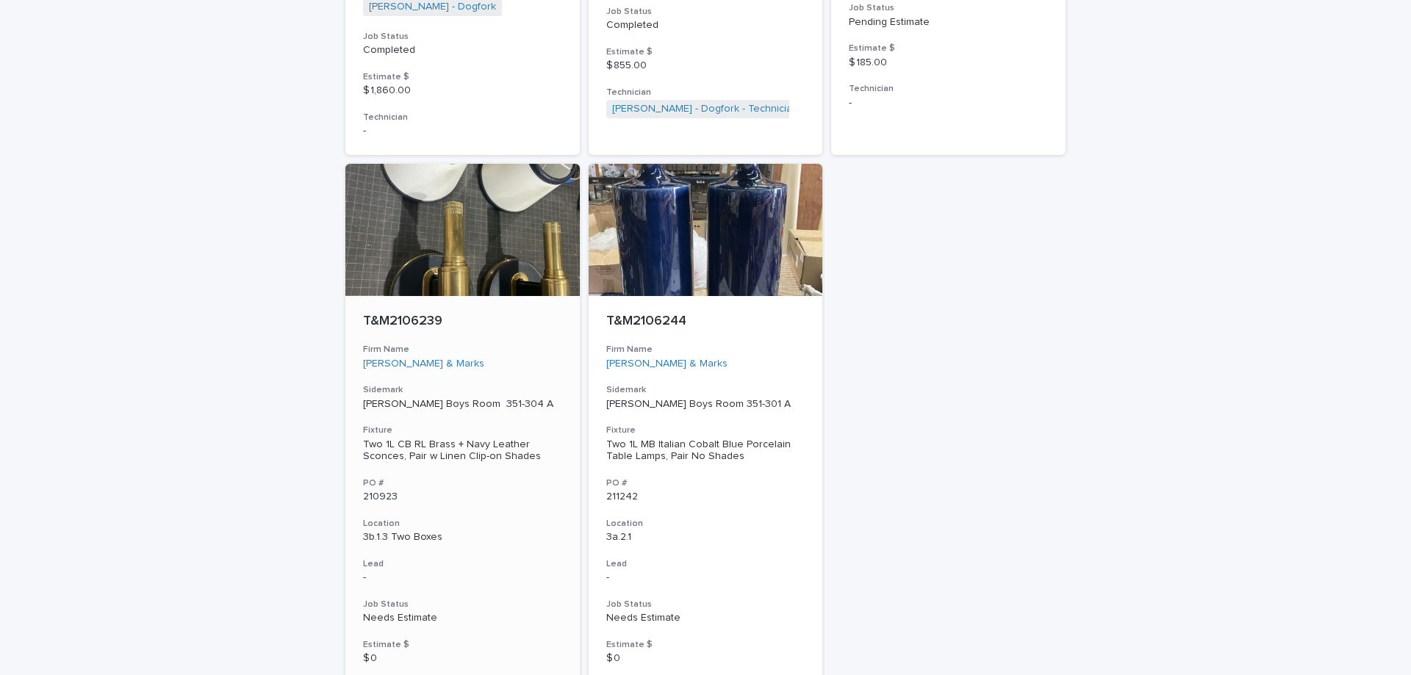
click at [517, 518] on h3 "Location" at bounding box center [462, 524] width 199 height 12
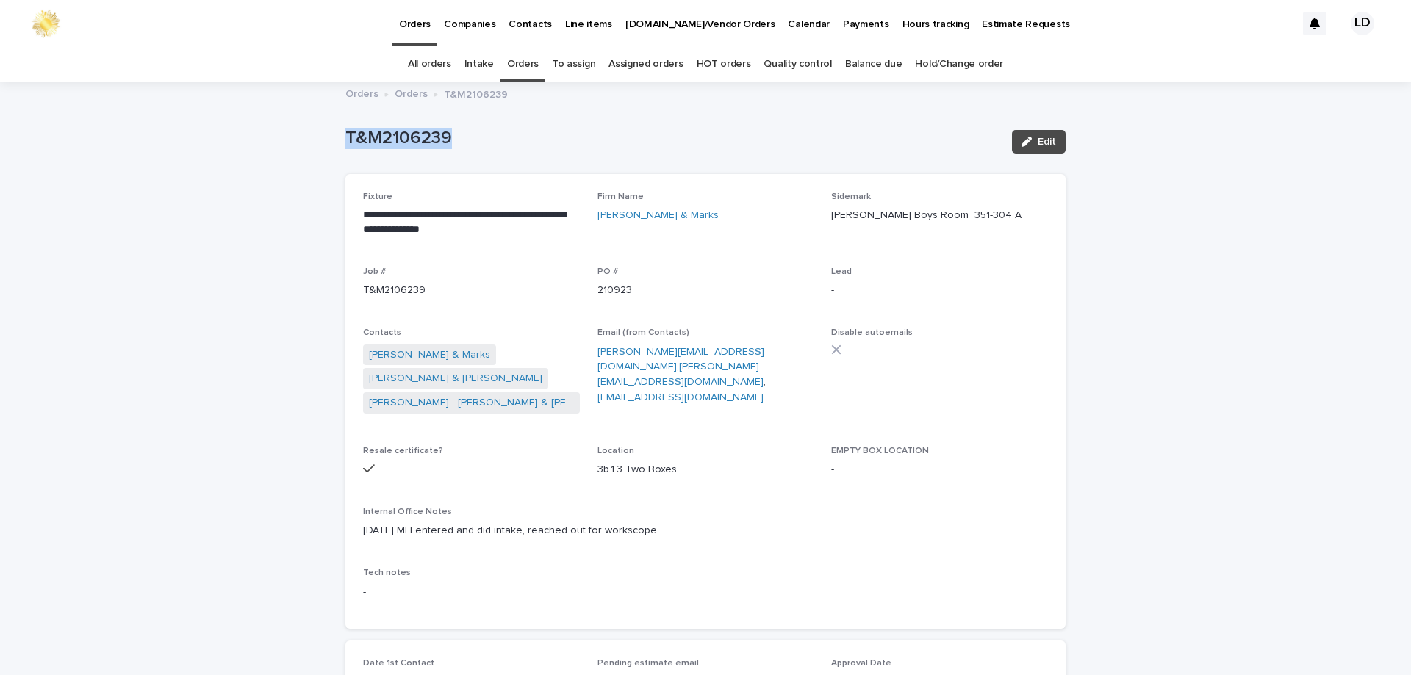
drag, startPoint x: 456, startPoint y: 136, endPoint x: 237, endPoint y: 135, distance: 218.2
copy p "T&M2106239"
drag, startPoint x: 628, startPoint y: 368, endPoint x: 1135, endPoint y: 381, distance: 507.1
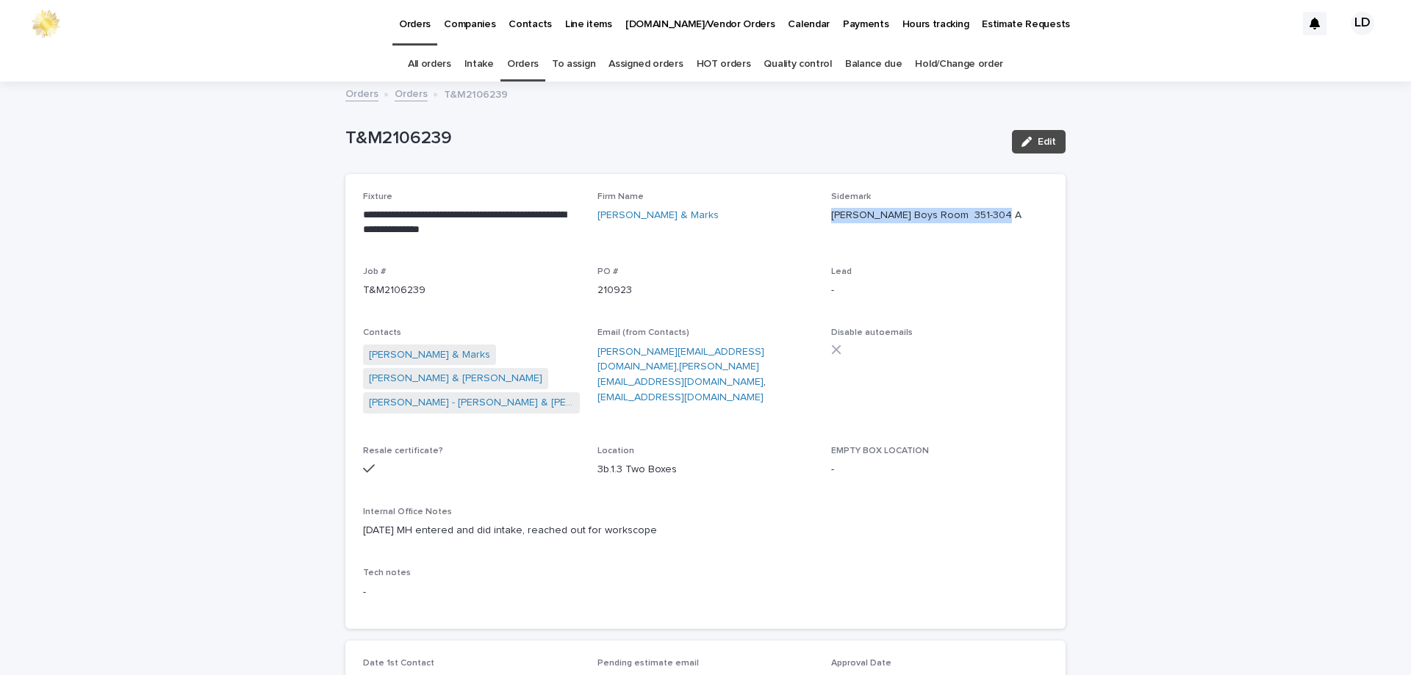
drag, startPoint x: 820, startPoint y: 217, endPoint x: 1000, endPoint y: 219, distance: 180.0
click at [1008, 221] on div "**********" at bounding box center [705, 402] width 685 height 420
copy p "[PERSON_NAME] Boys Room 351-304 A"
click at [528, 68] on link "Orders" at bounding box center [523, 64] width 32 height 35
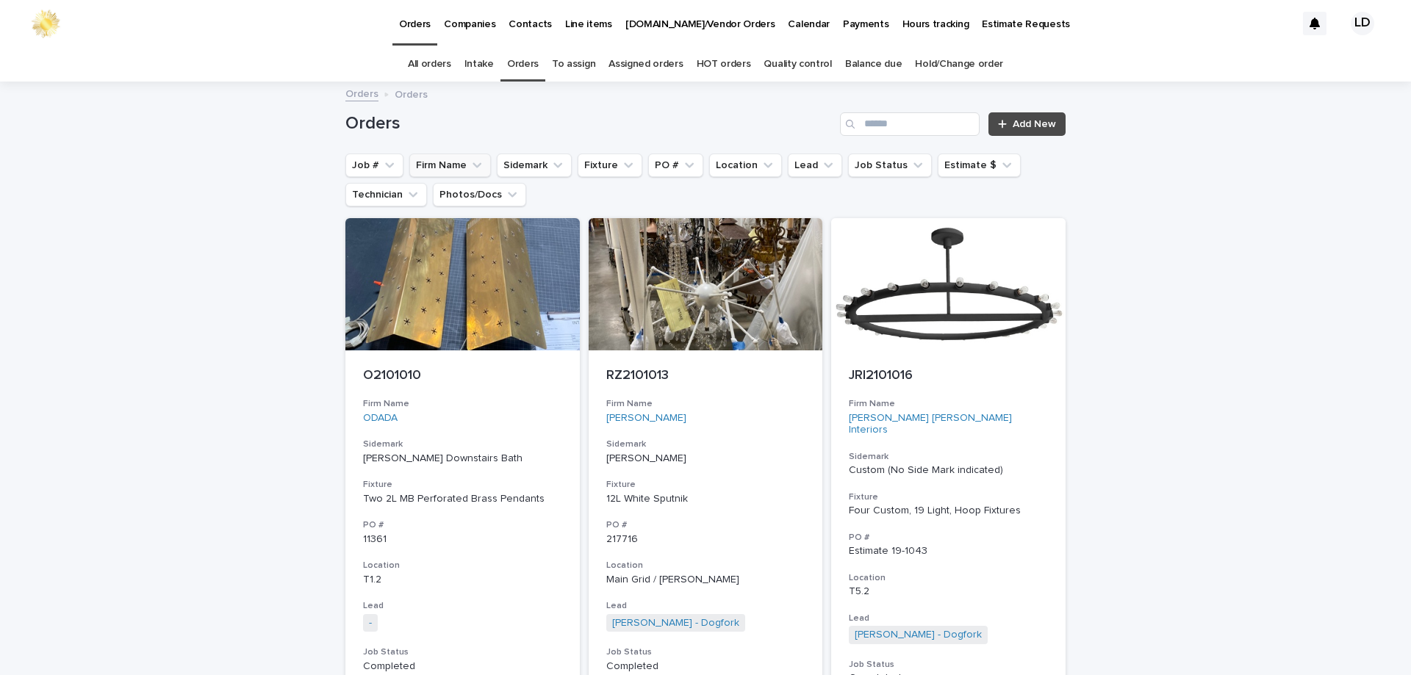
click at [458, 168] on button "Firm Name" at bounding box center [450, 166] width 82 height 24
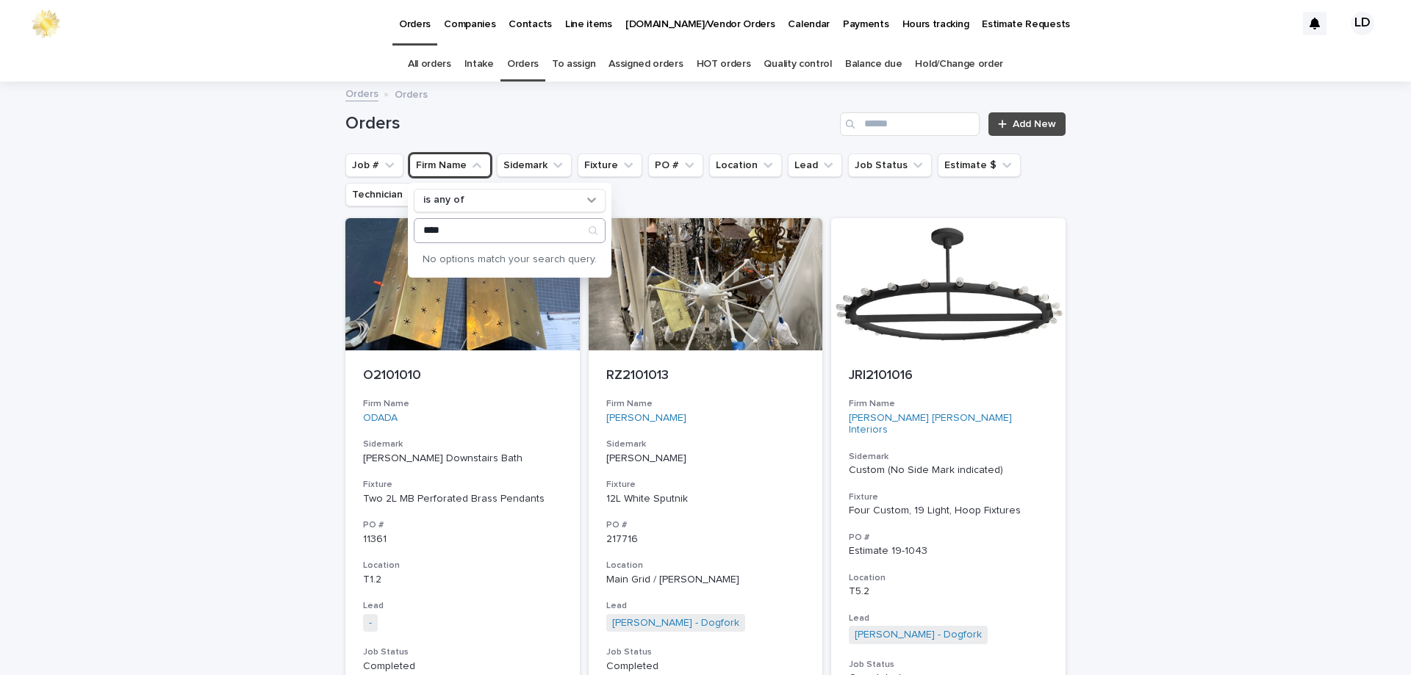
type input "****"
click at [460, 264] on p "[PERSON_NAME] Design" at bounding box center [506, 259] width 168 height 10
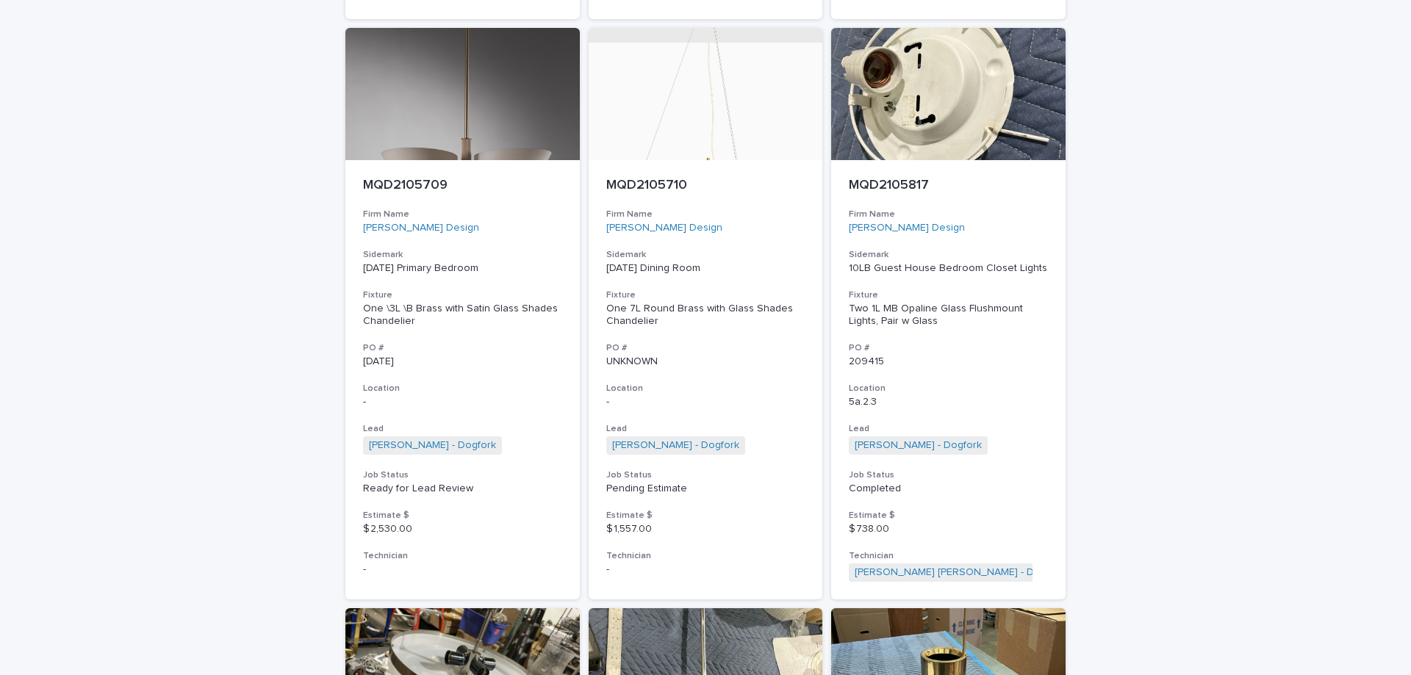
scroll to position [2548, 0]
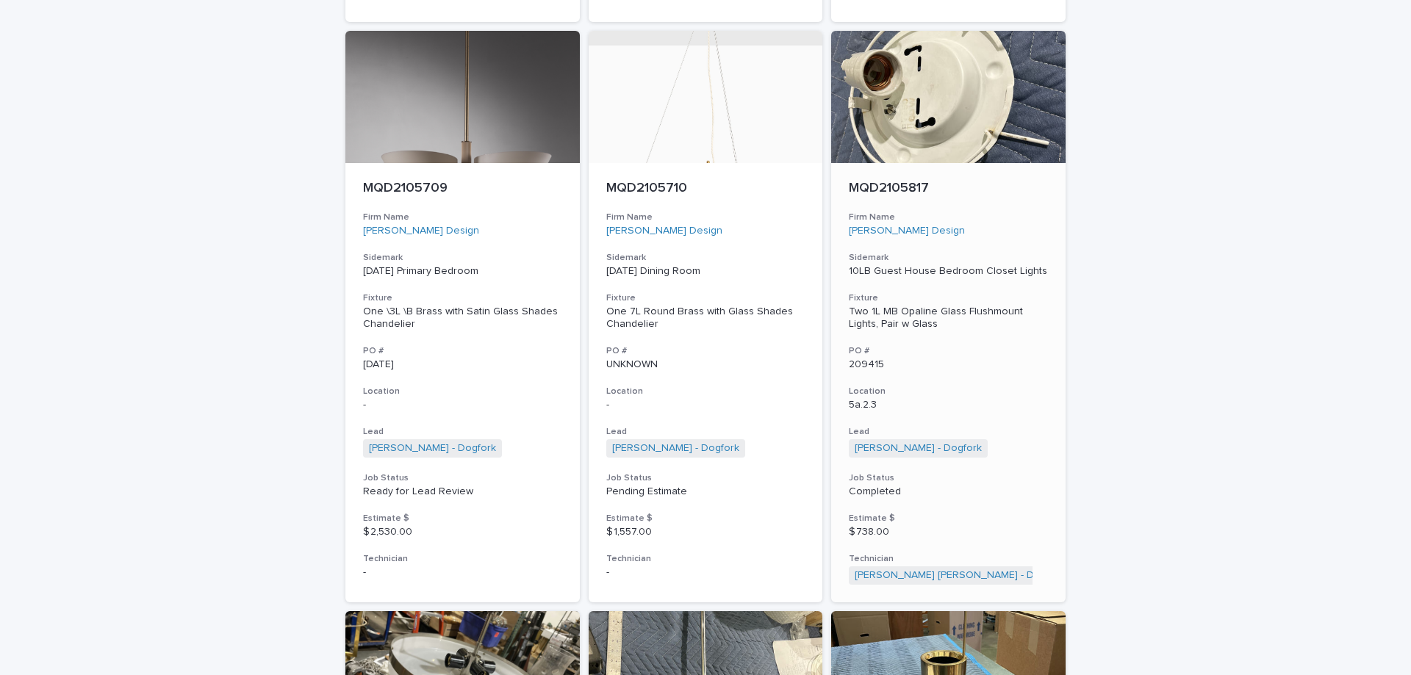
click at [957, 345] on h3 "PO #" at bounding box center [948, 351] width 199 height 12
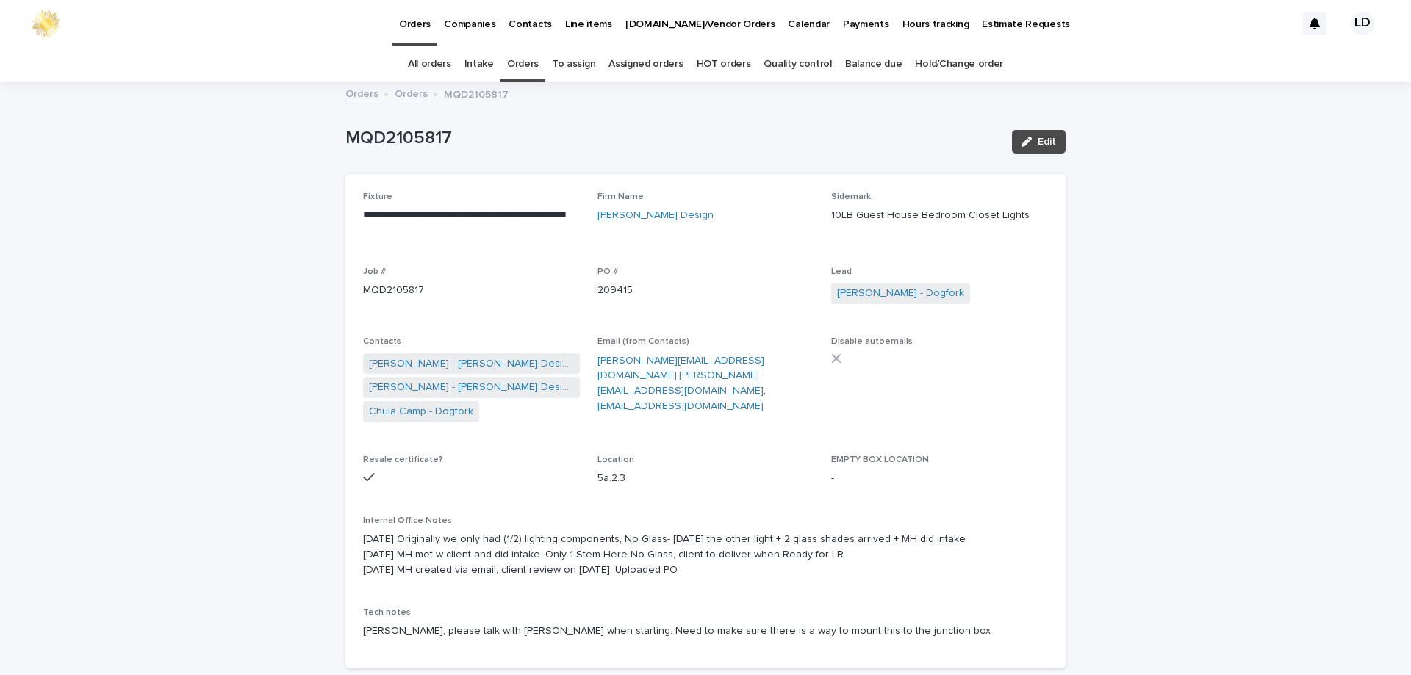
click at [399, 96] on link "Orders" at bounding box center [411, 92] width 33 height 17
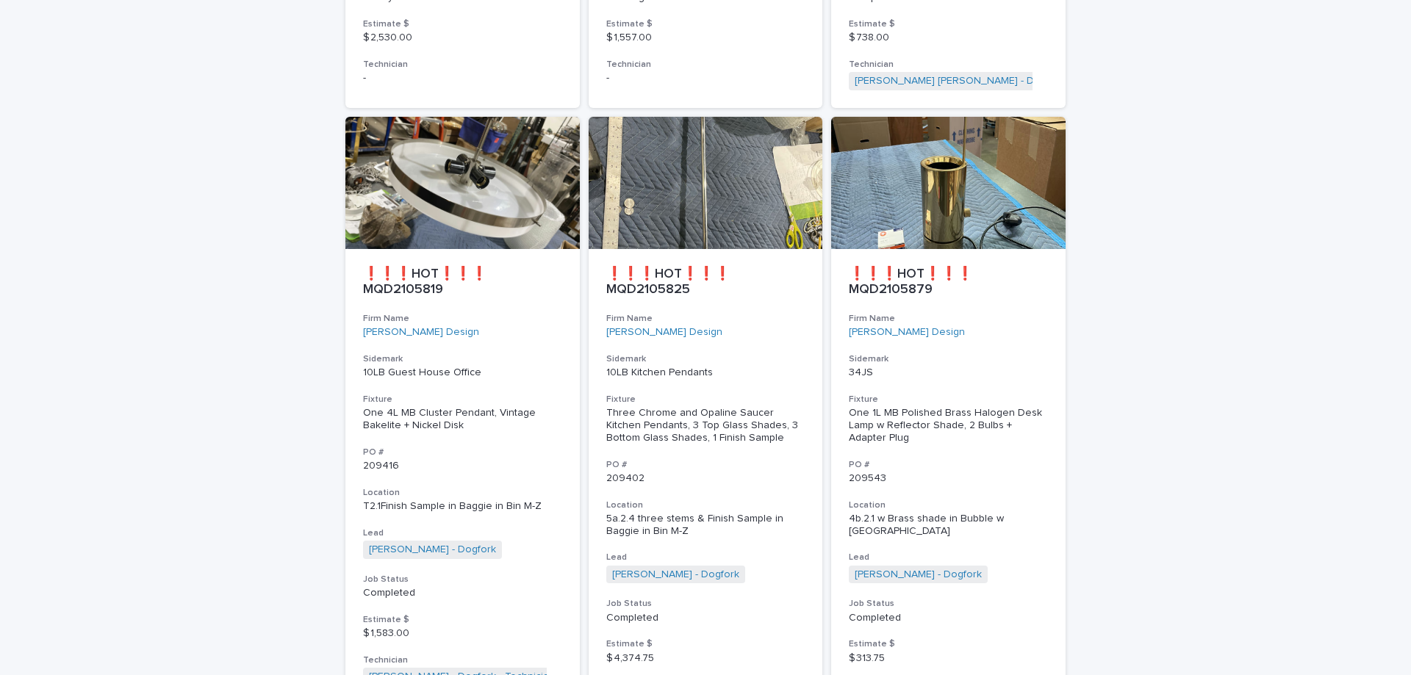
scroll to position [3060, 0]
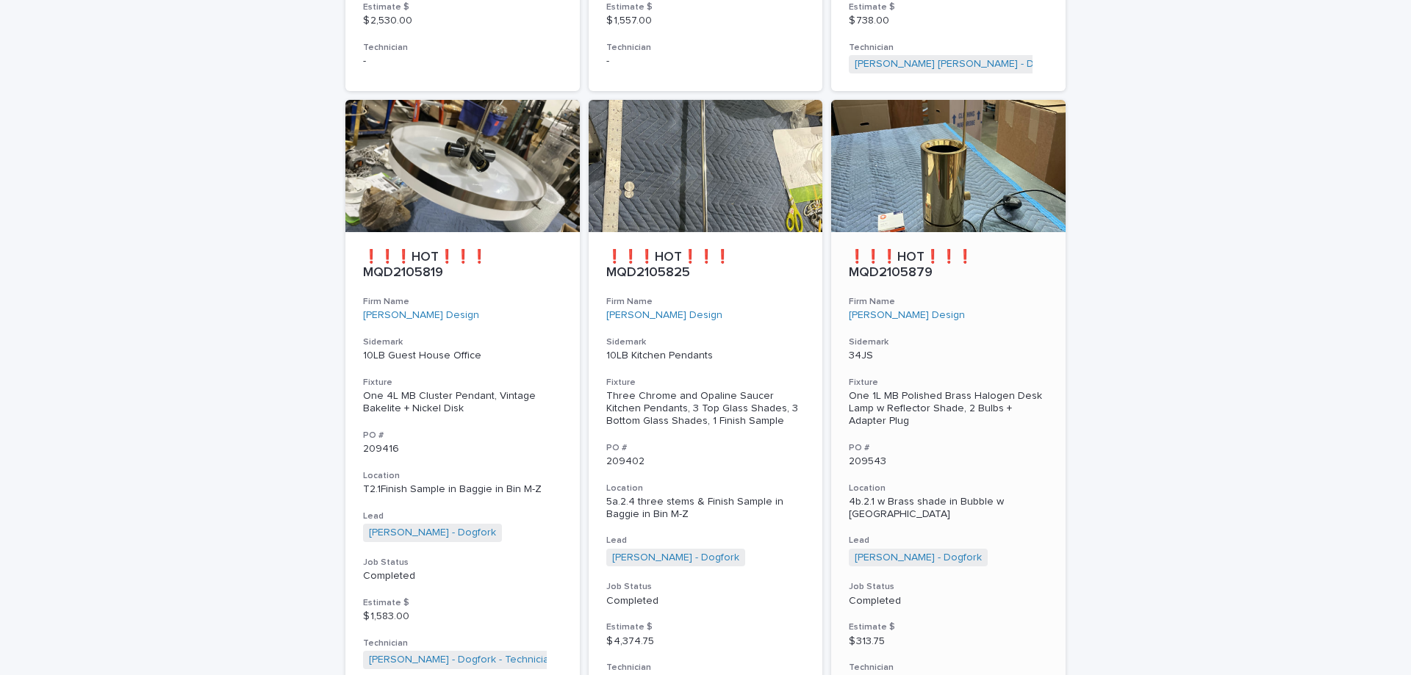
click at [988, 483] on h3 "Location" at bounding box center [948, 489] width 199 height 12
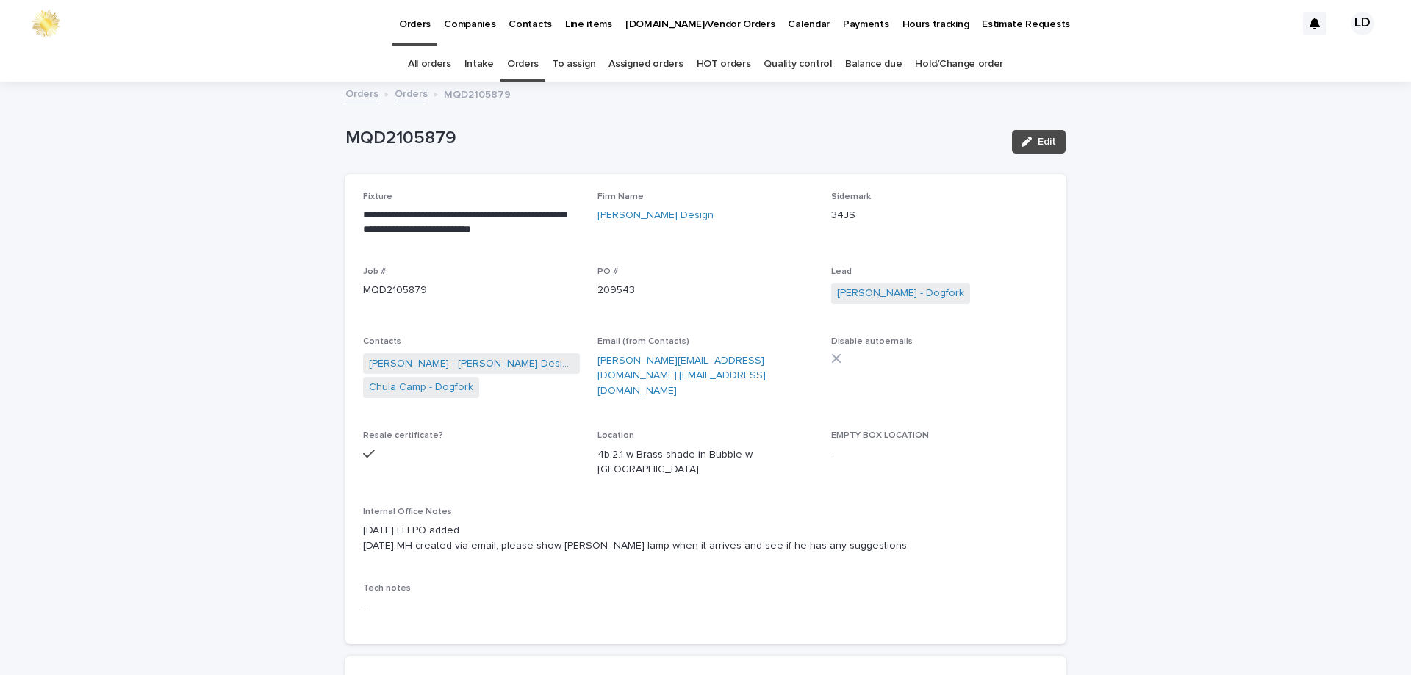
click at [395, 93] on link "Orders" at bounding box center [411, 92] width 33 height 17
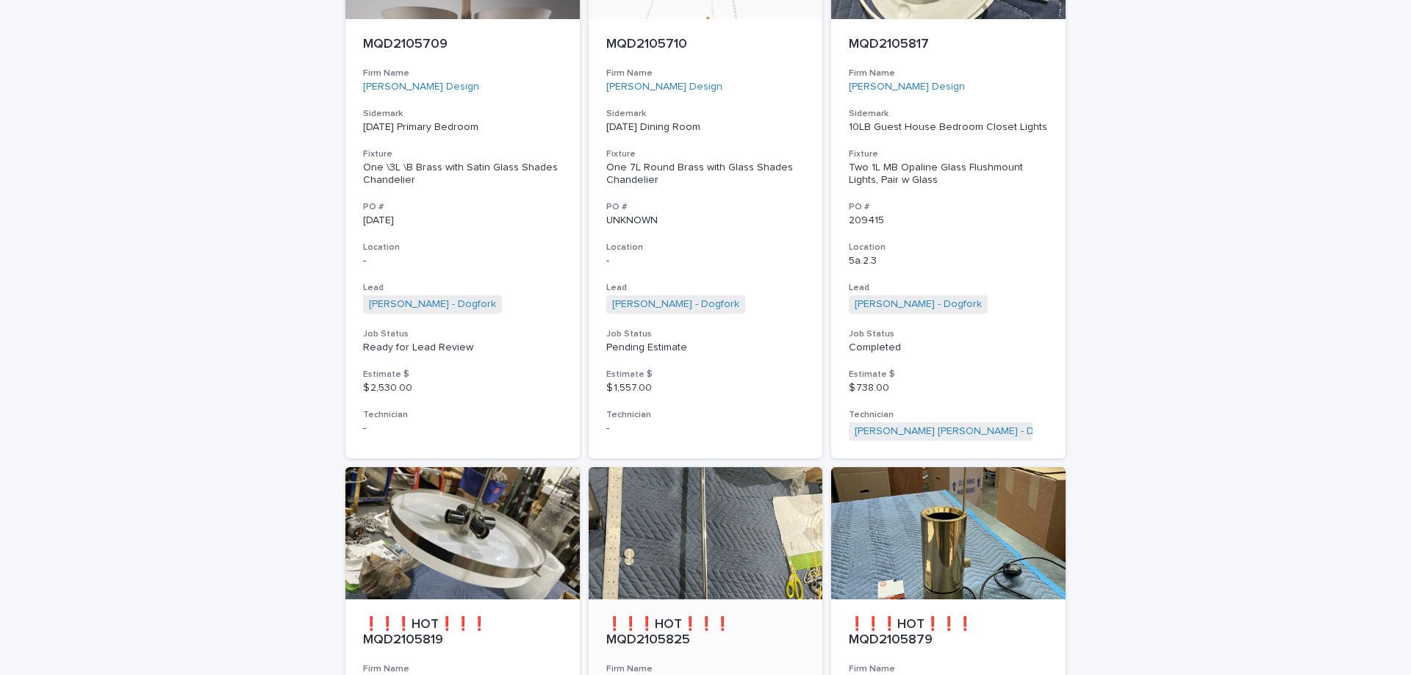
scroll to position [2913, 0]
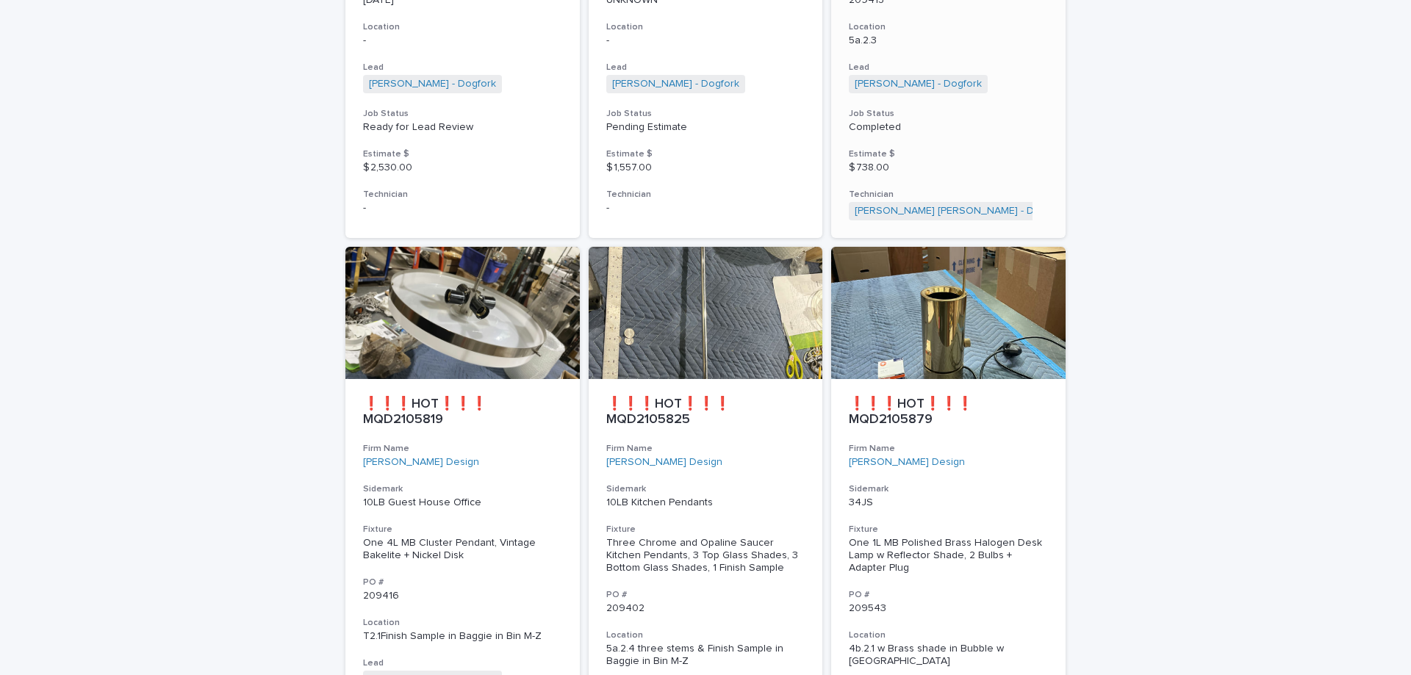
click at [945, 159] on div "$ 738.00" at bounding box center [948, 166] width 199 height 15
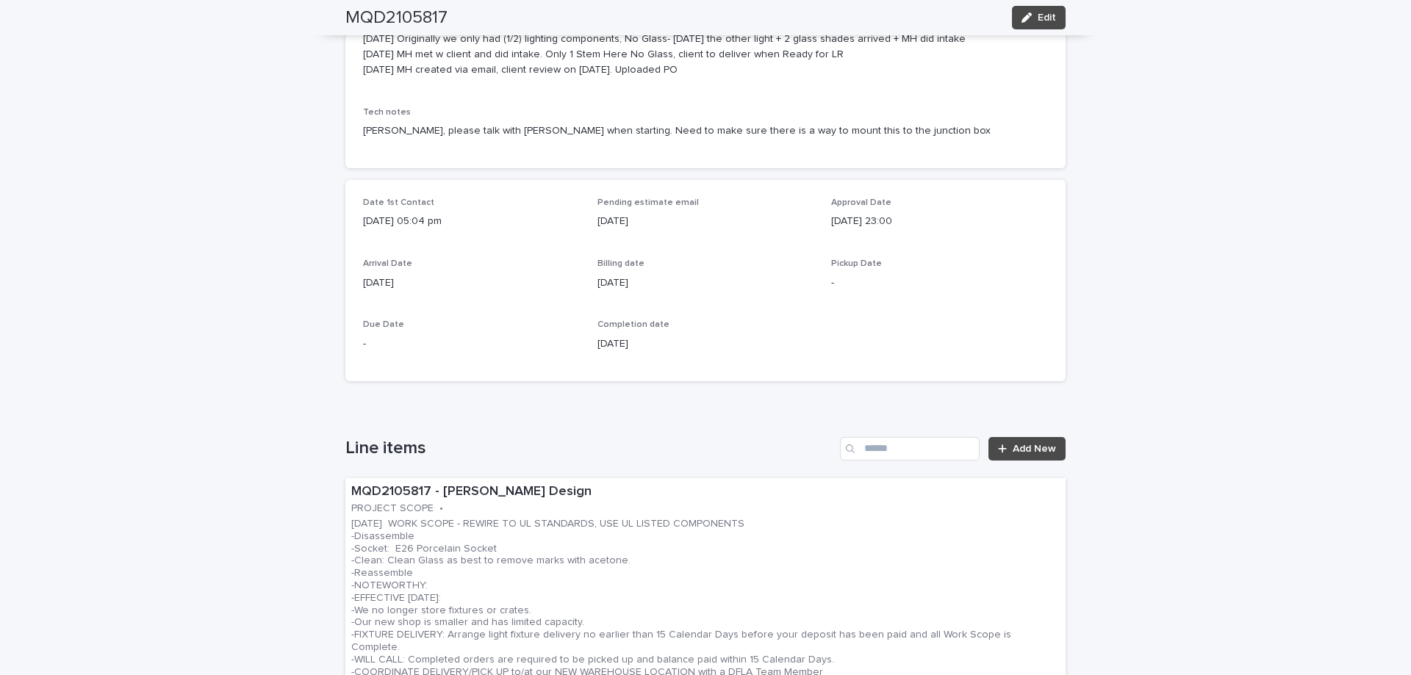
scroll to position [60, 0]
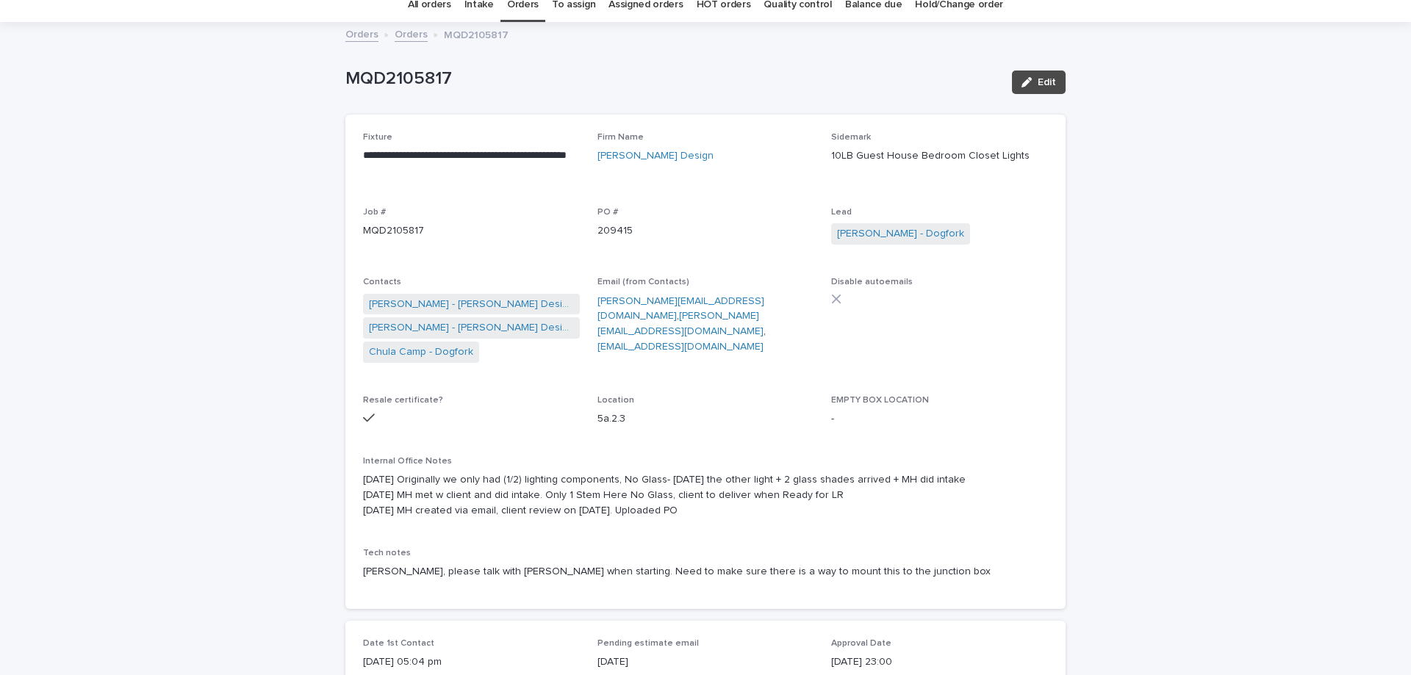
click at [404, 37] on link "Orders" at bounding box center [411, 33] width 33 height 17
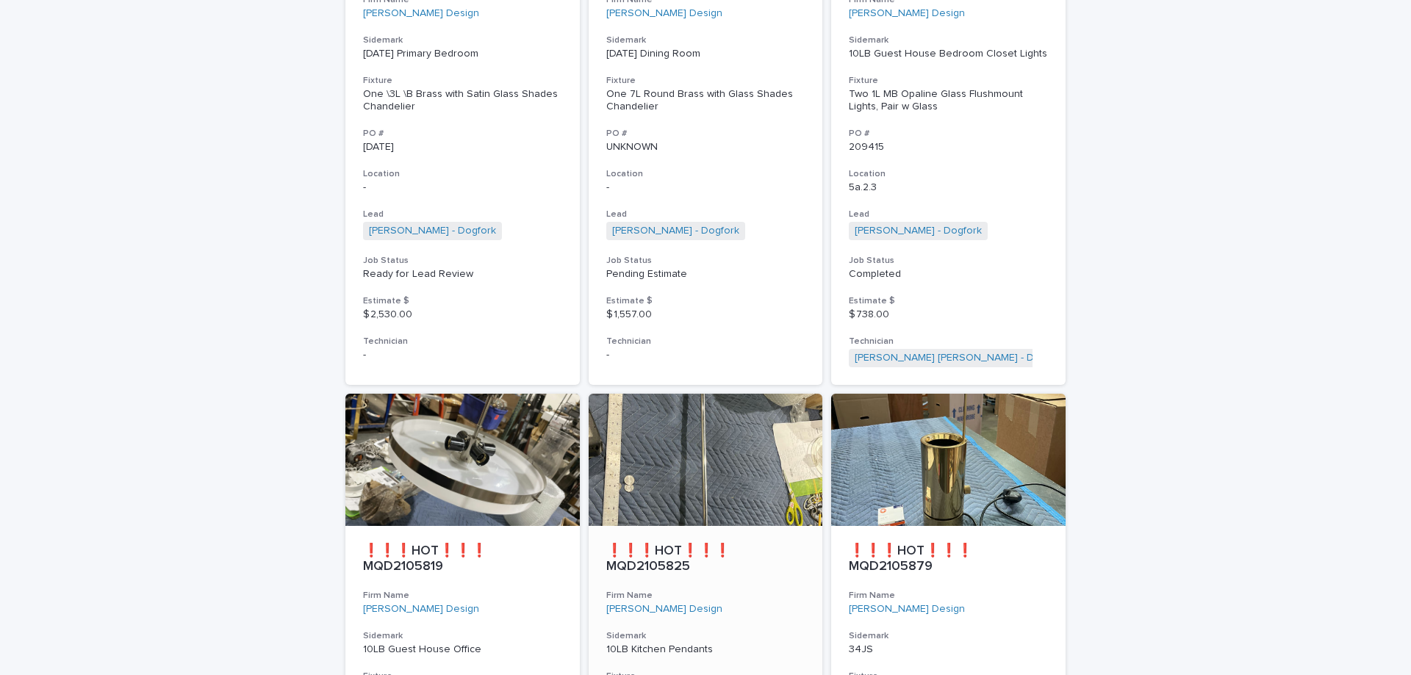
scroll to position [3060, 0]
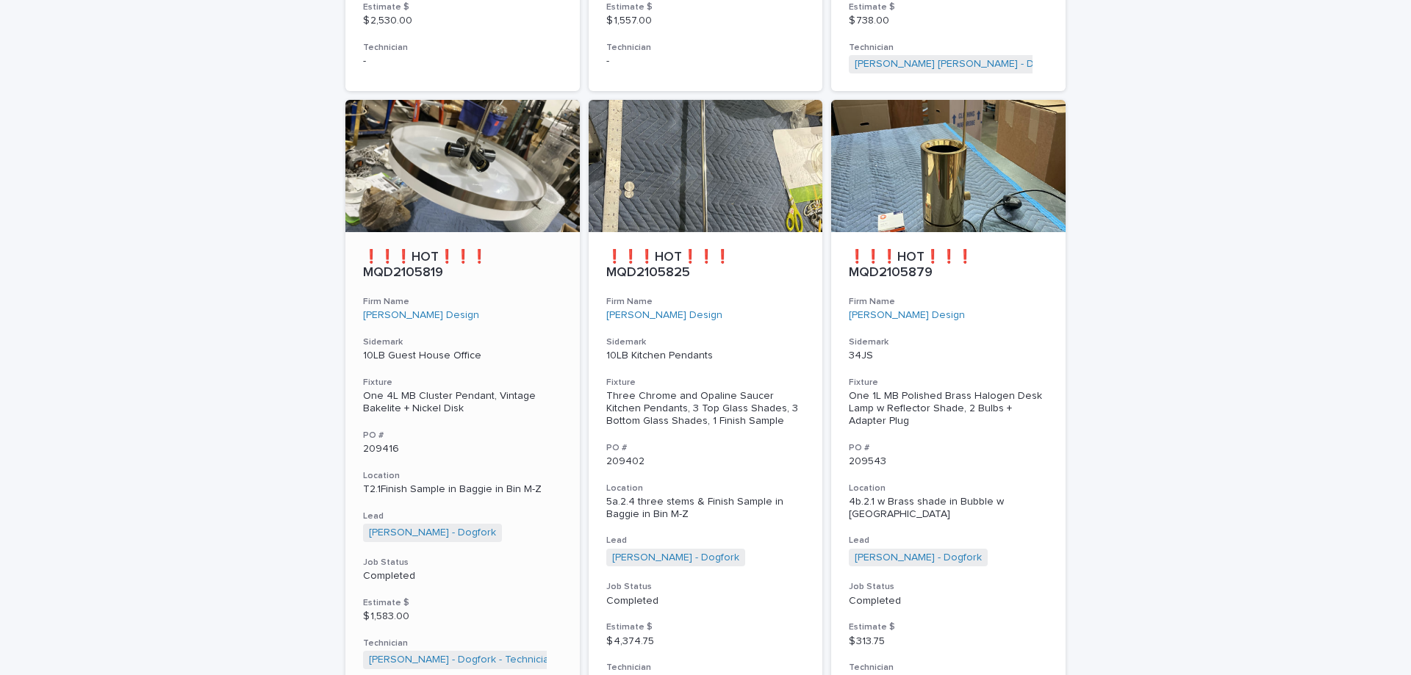
click at [547, 347] on div "10LB Guest House Office" at bounding box center [462, 354] width 199 height 15
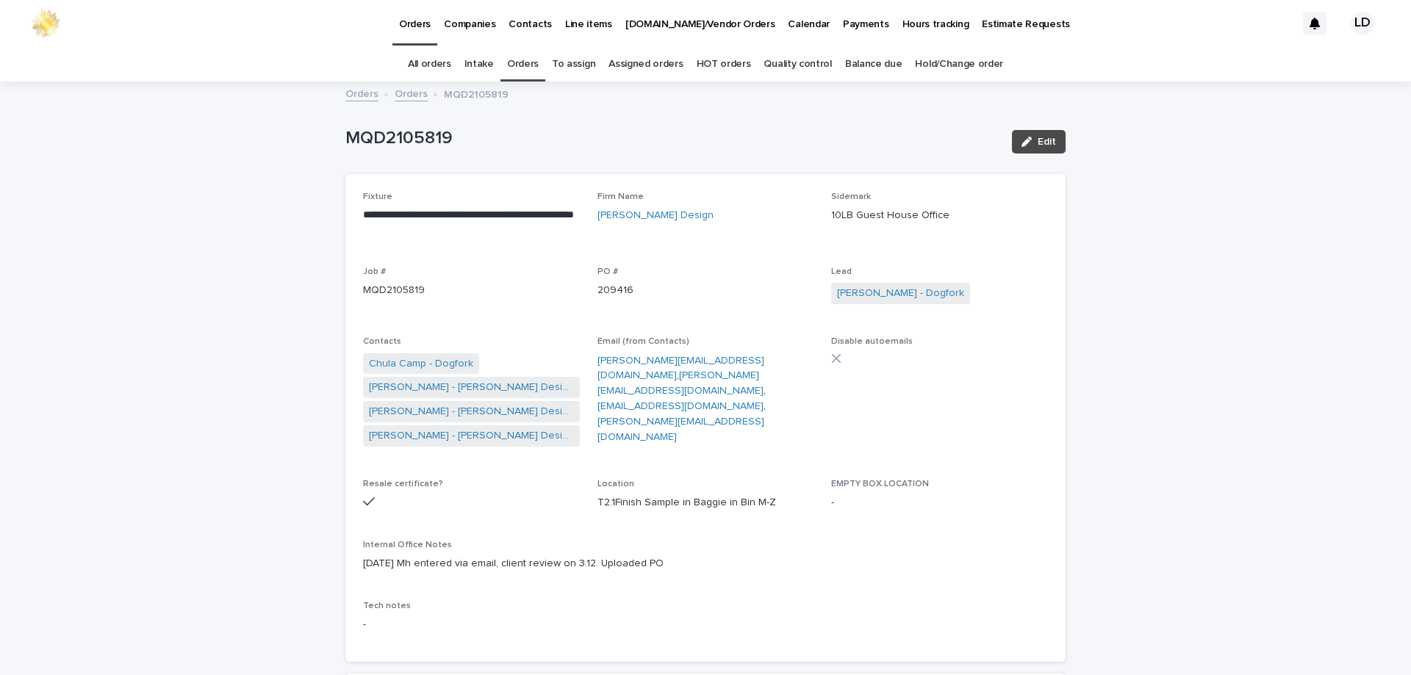
click at [410, 90] on link "Orders" at bounding box center [411, 92] width 33 height 17
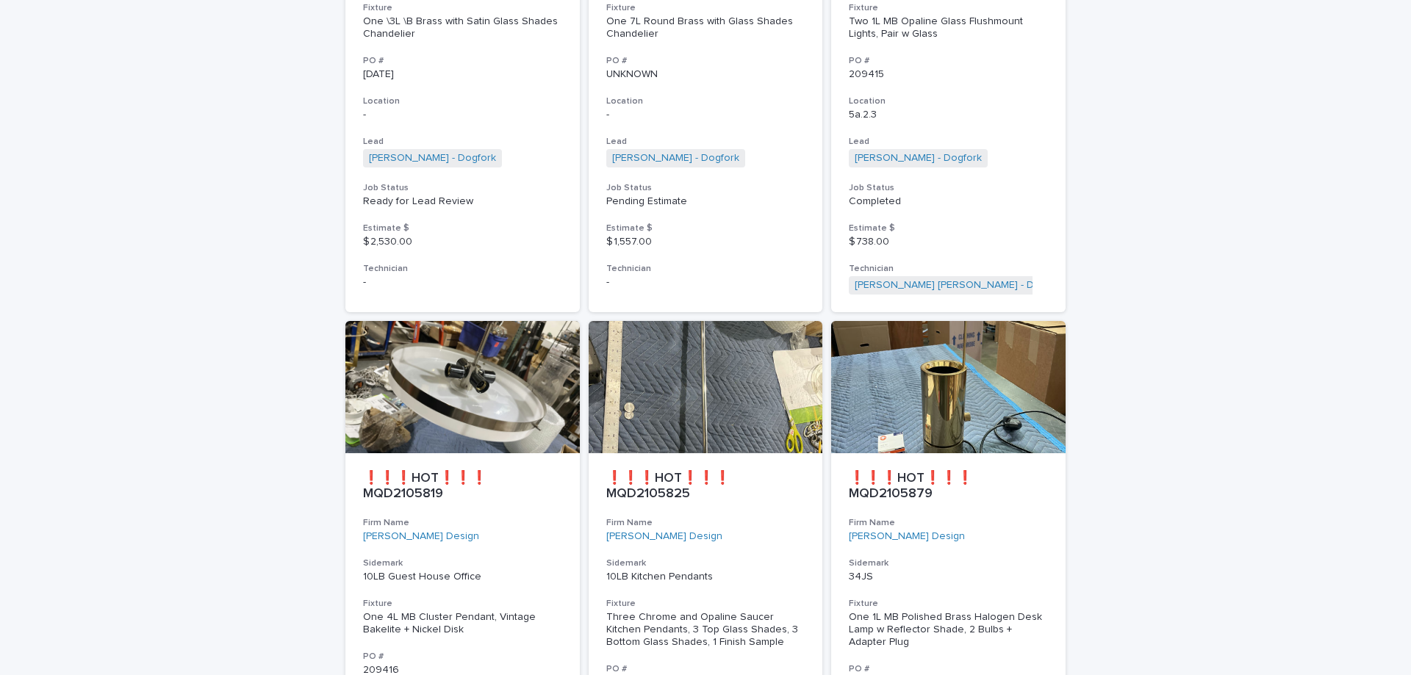
scroll to position [2839, 0]
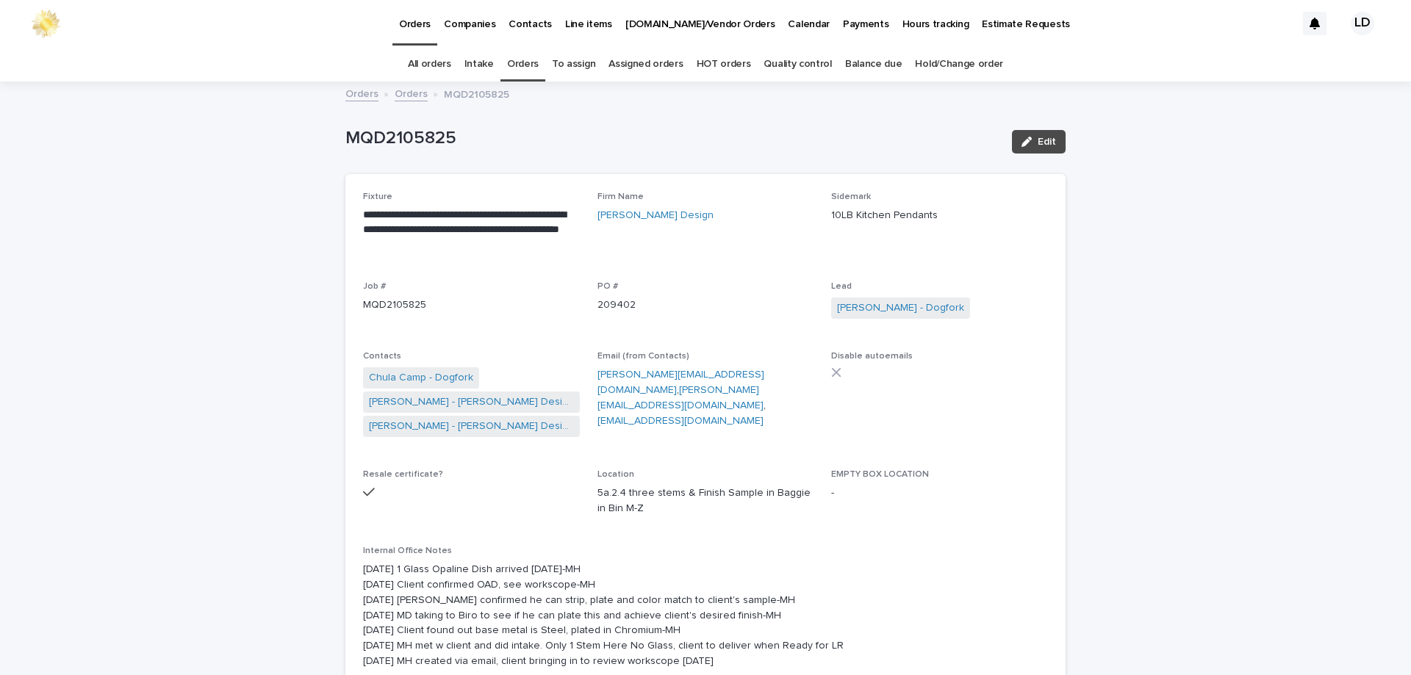
click at [403, 98] on link "Orders" at bounding box center [411, 92] width 33 height 17
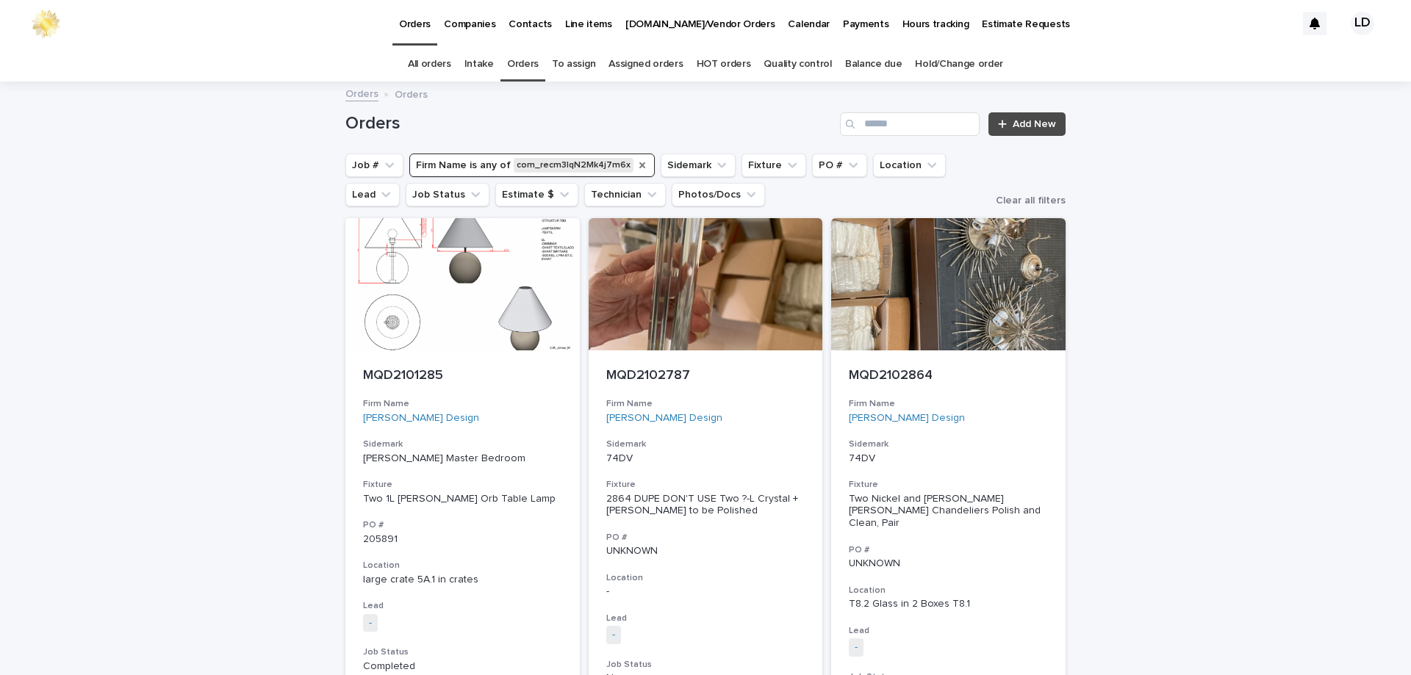
click at [636, 166] on icon "Firm Name" at bounding box center [642, 165] width 12 height 12
click at [890, 127] on input "Search" at bounding box center [910, 124] width 140 height 24
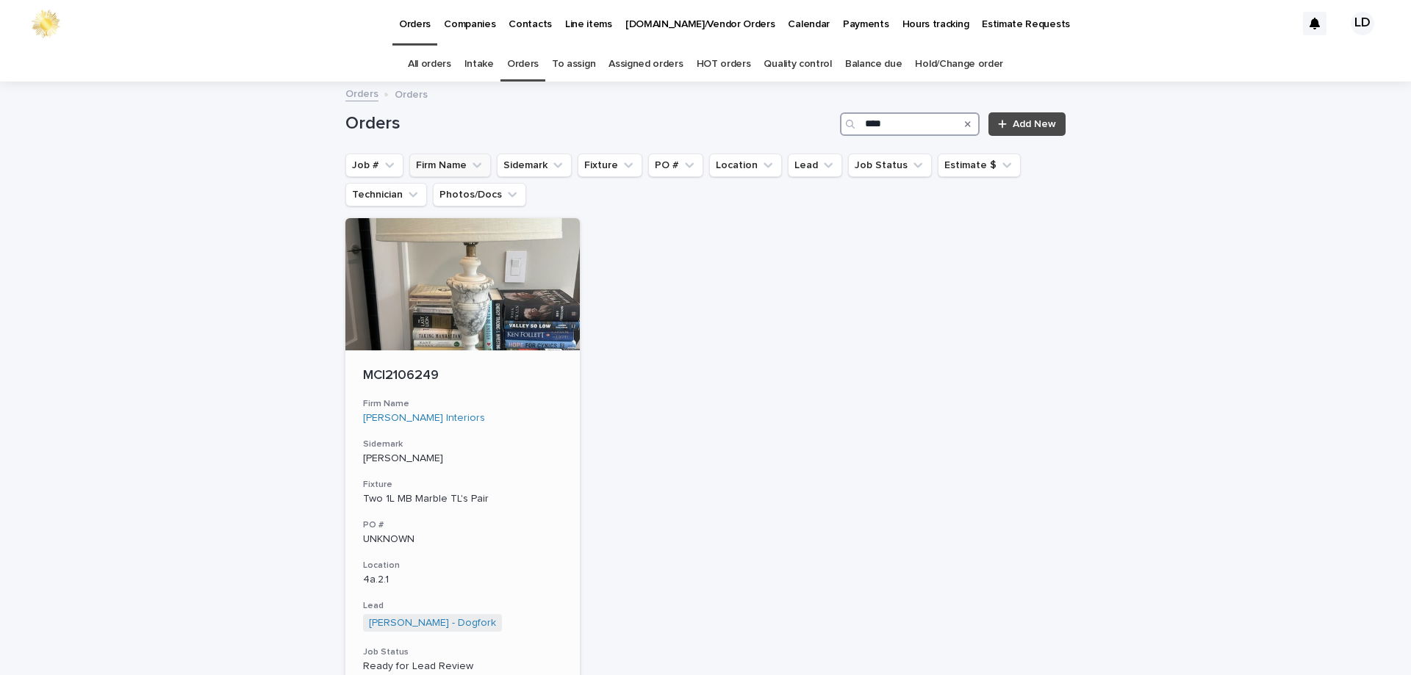
type input "****"
click at [539, 428] on div "MCI2106249 Firm Name [PERSON_NAME] Interiors Sidemark [PERSON_NAME] Fixture Two…" at bounding box center [462, 560] width 234 height 421
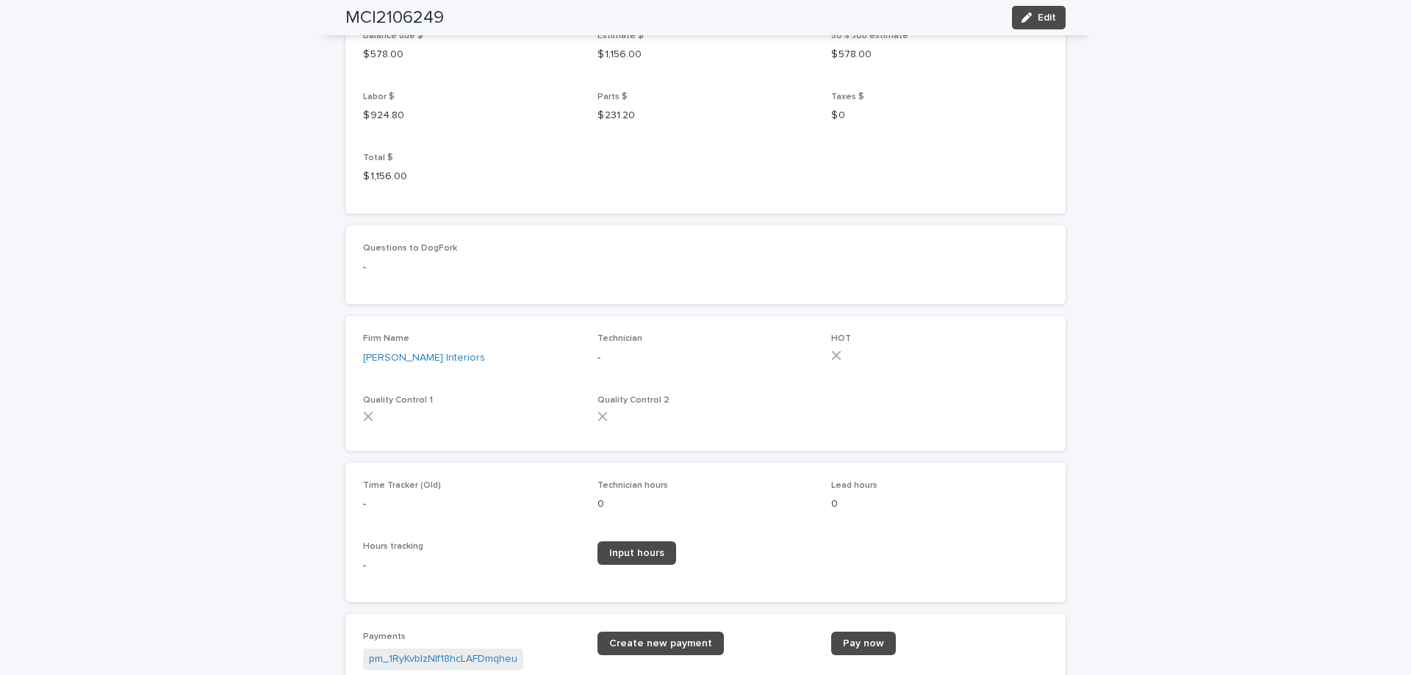
scroll to position [1616, 0]
